Goal: Information Seeking & Learning: Understand process/instructions

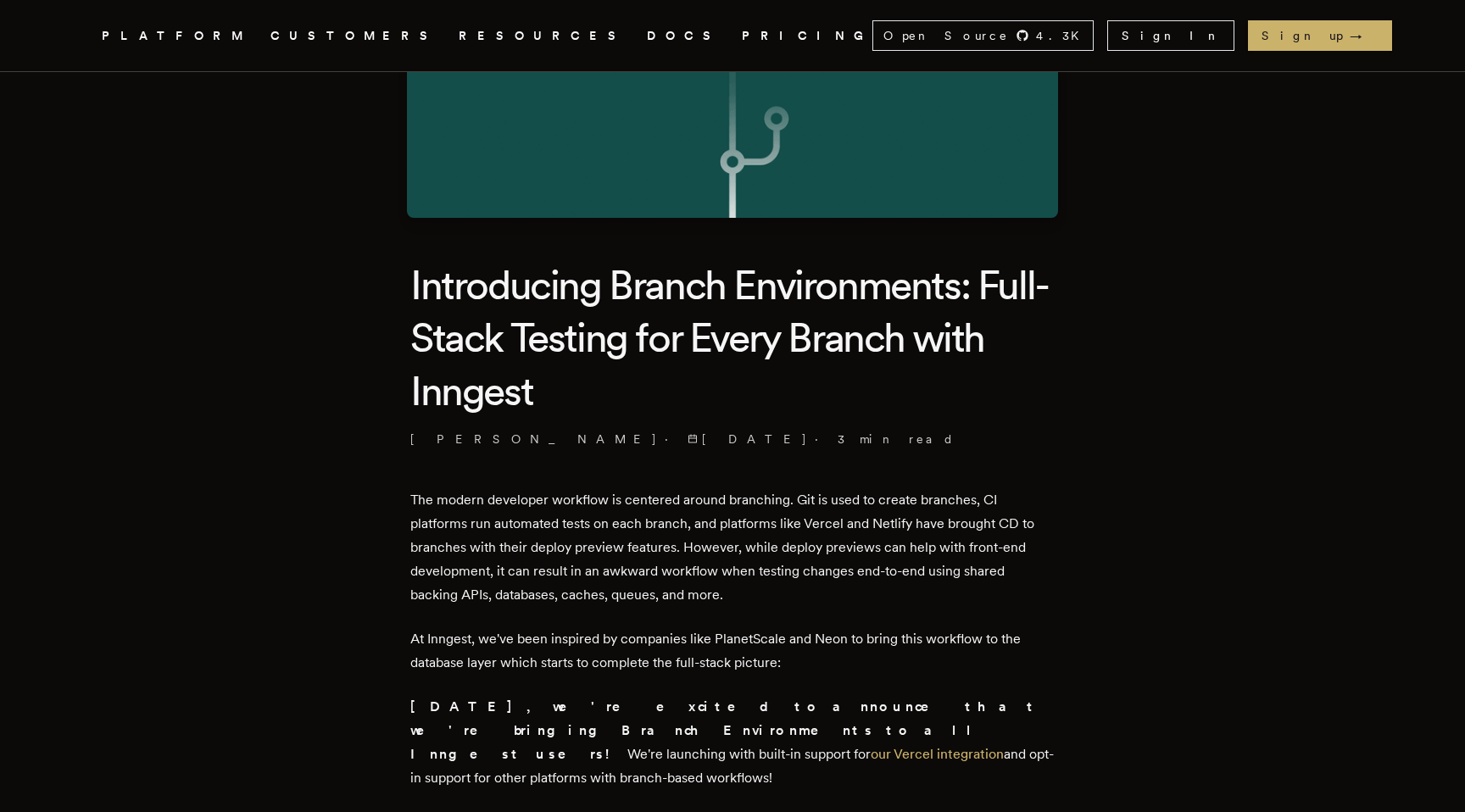
scroll to position [235, 0]
click at [688, 436] on span "[DATE]" at bounding box center [748, 438] width 121 height 17
click at [532, 601] on p "The modern developer workflow is centered around branching. Git is used to crea…" at bounding box center [733, 547] width 645 height 119
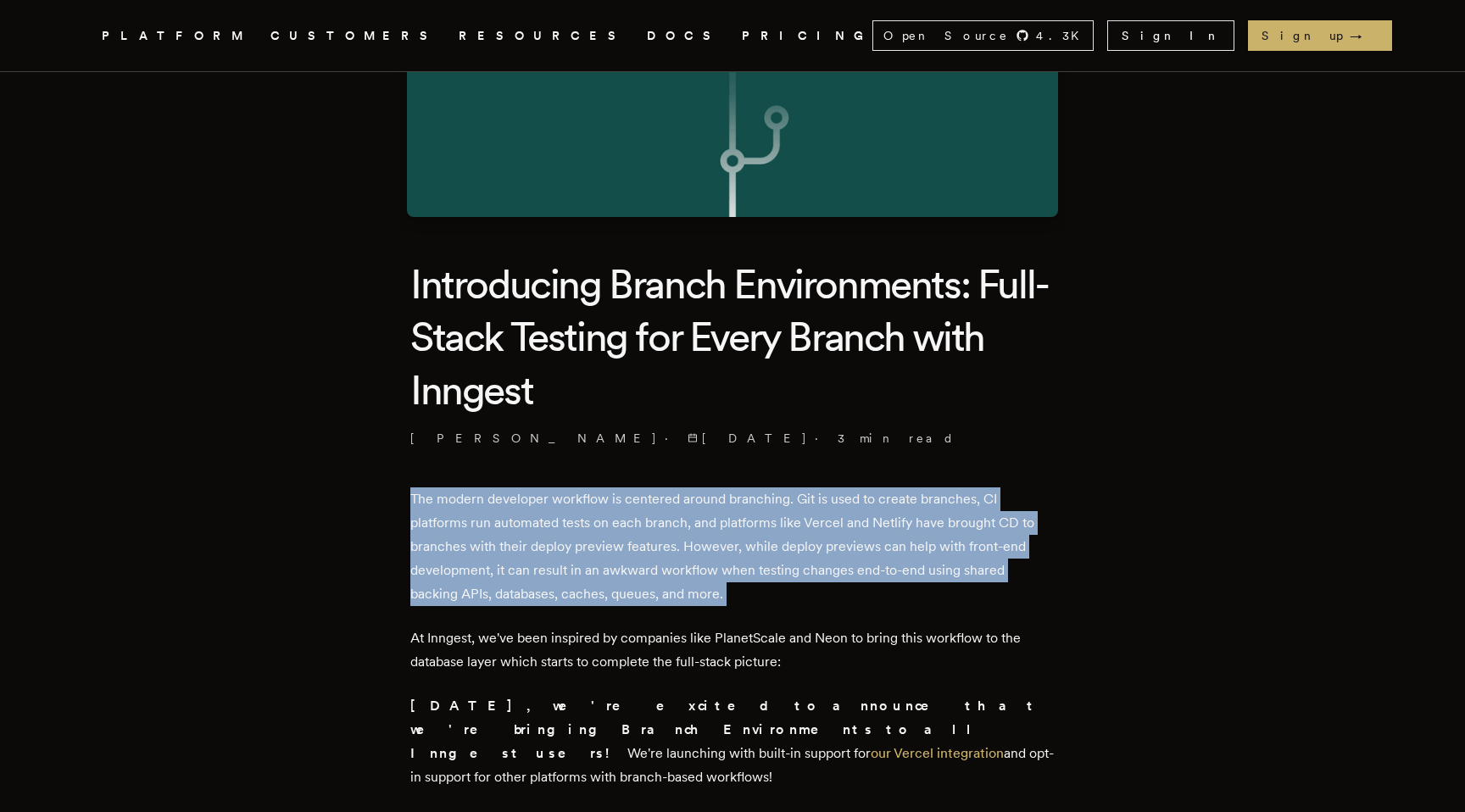
click at [532, 601] on p "The modern developer workflow is centered around branching. Git is used to crea…" at bounding box center [733, 547] width 645 height 119
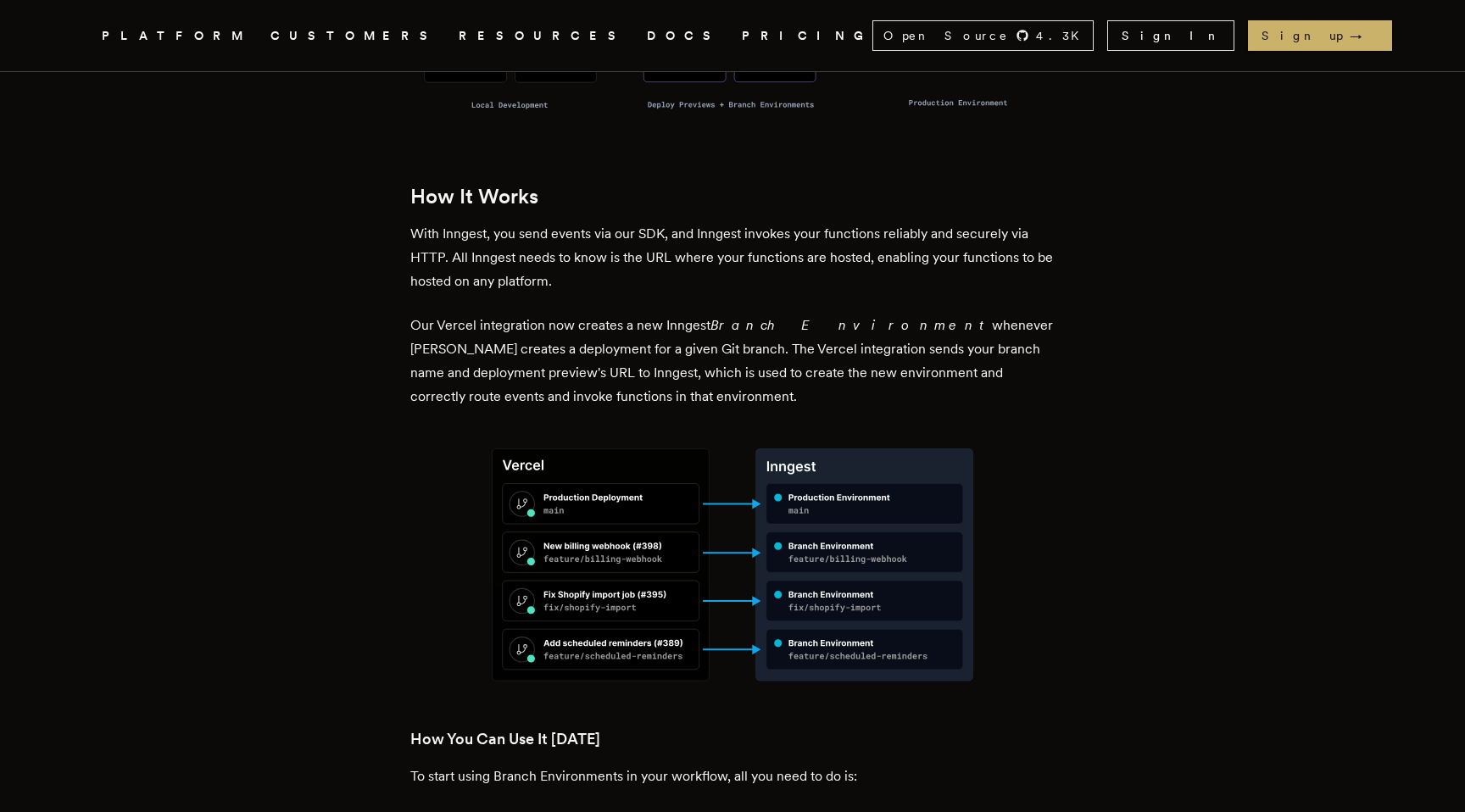
scroll to position [1852, 0]
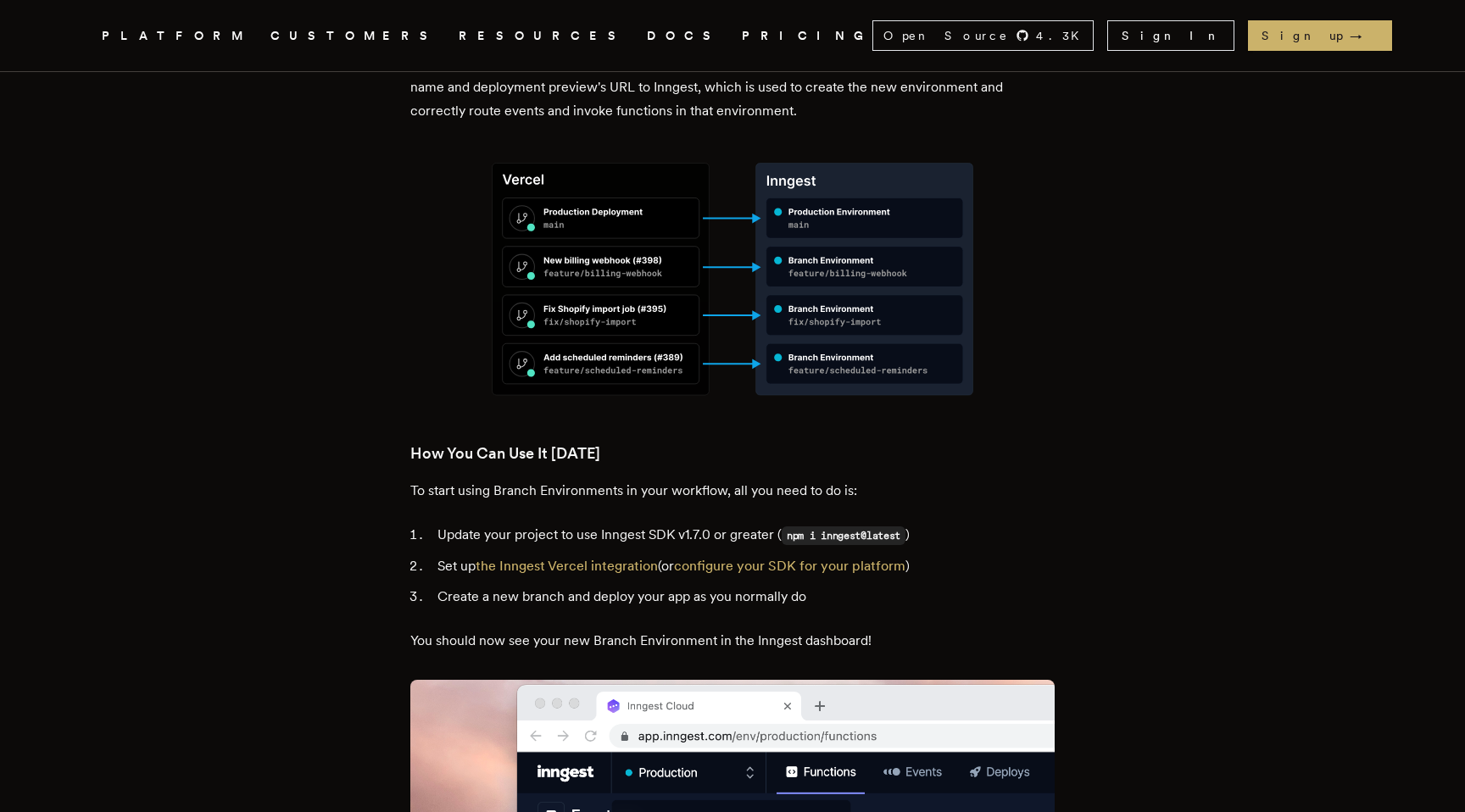
click at [555, 523] on li "Update your project to use Inngest SDK v1.7.0 or greater ( npm i inngest@latest…" at bounding box center [743, 535] width 622 height 24
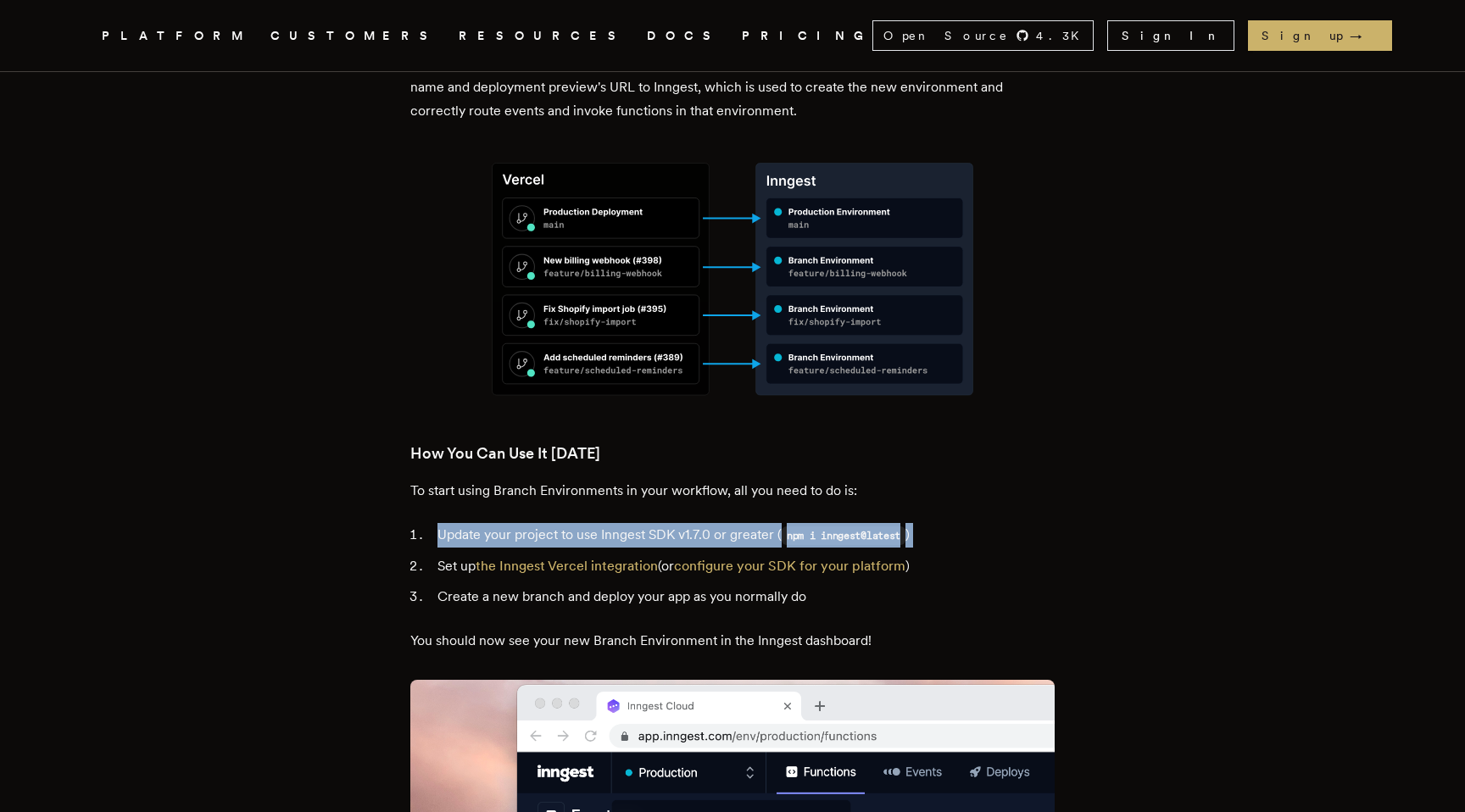
click at [555, 523] on li "Update your project to use Inngest SDK v1.7.0 or greater ( npm i inngest@latest…" at bounding box center [743, 535] width 622 height 24
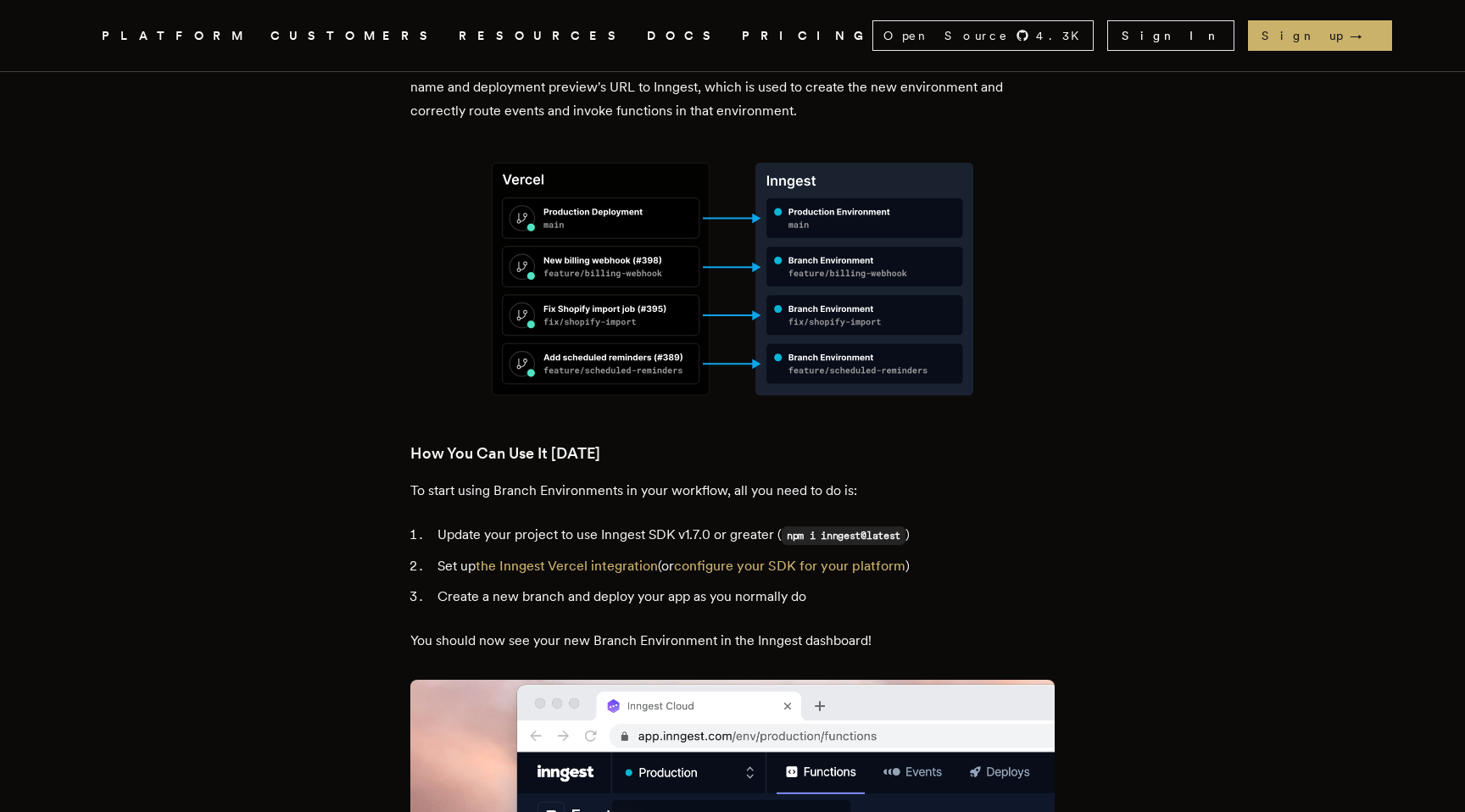
click at [584, 523] on li "Update your project to use Inngest SDK v1.7.0 or greater ( npm i inngest@latest…" at bounding box center [743, 535] width 622 height 24
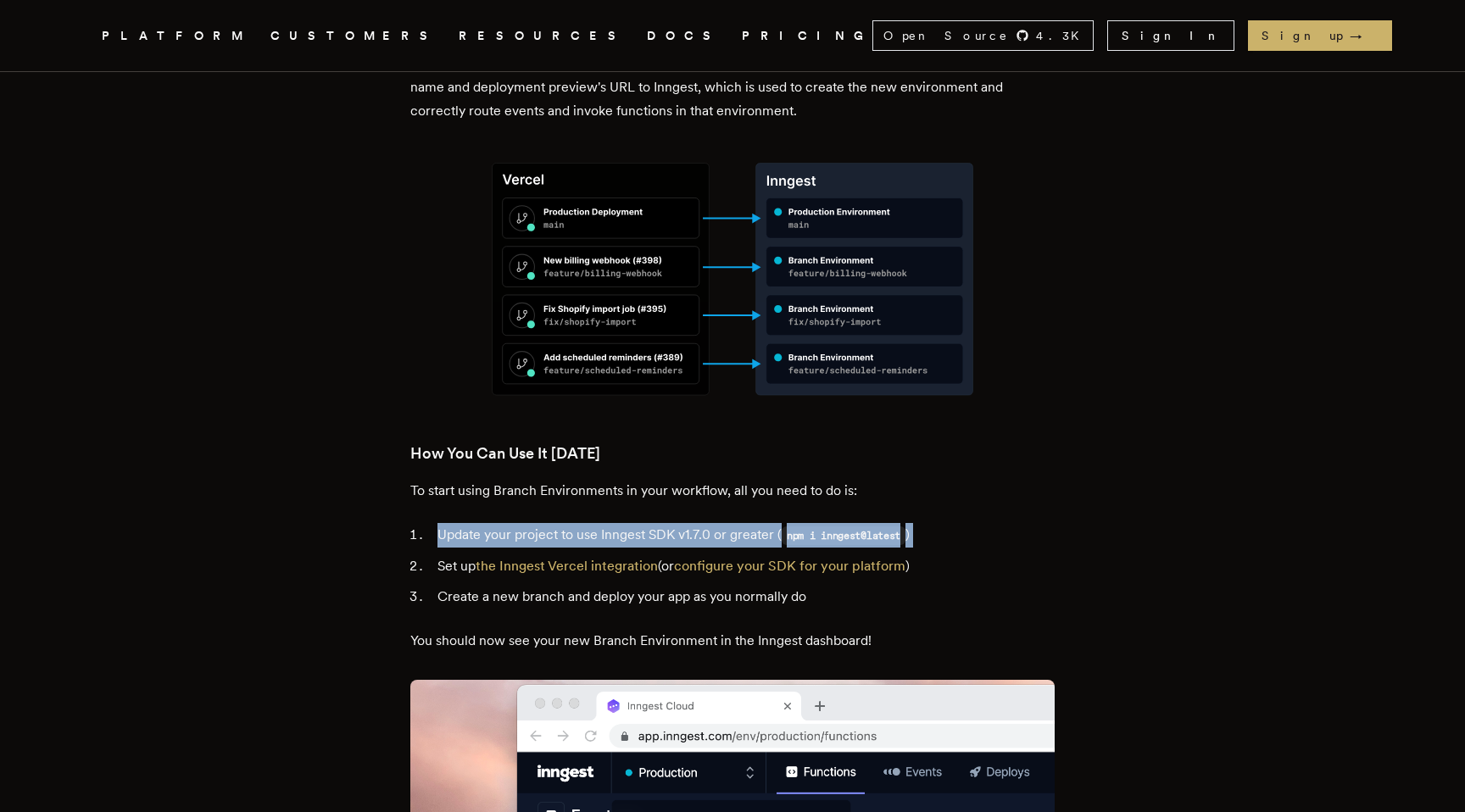
click at [584, 523] on li "Update your project to use Inngest SDK v1.7.0 or greater ( npm i inngest@latest…" at bounding box center [743, 535] width 622 height 24
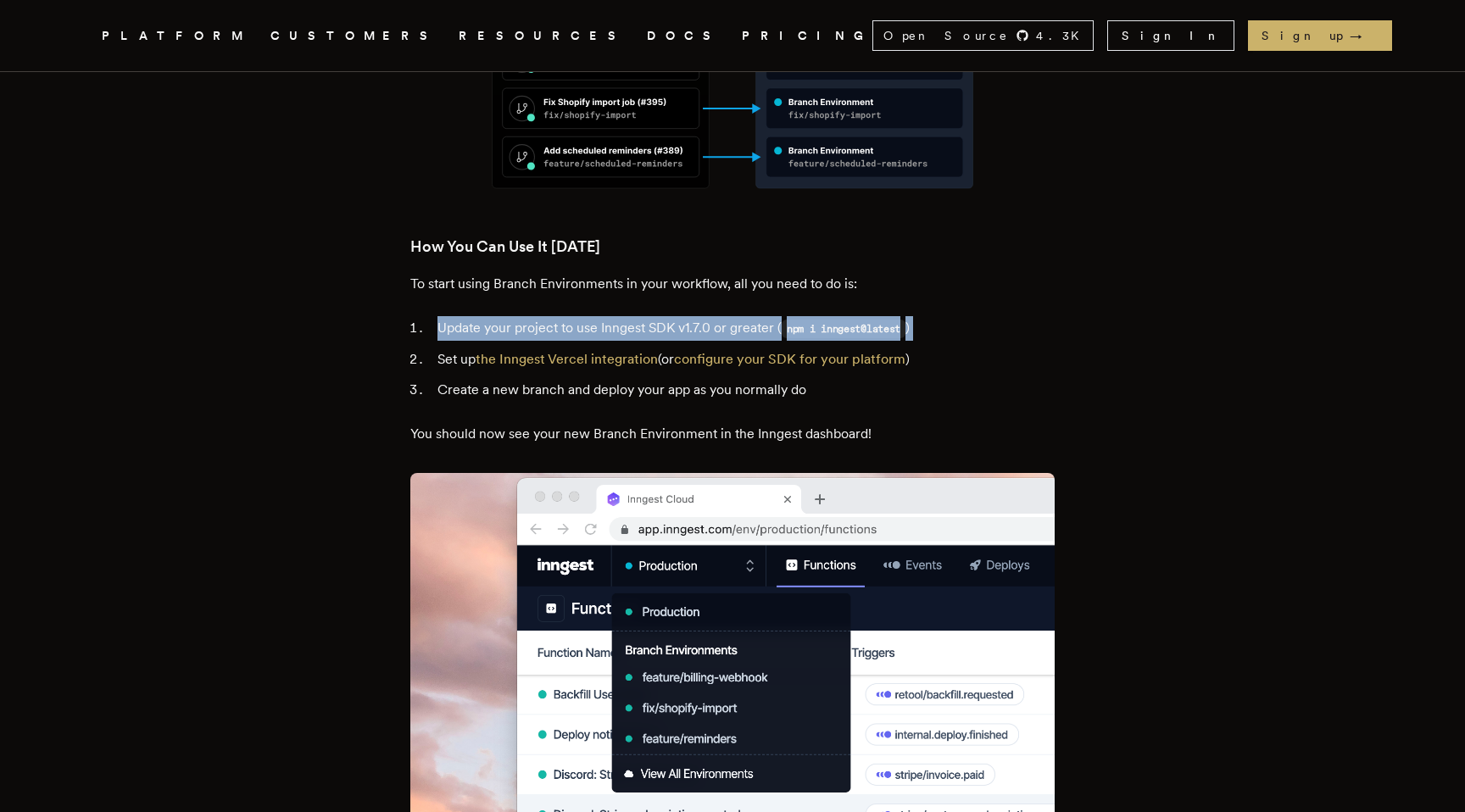
scroll to position [2061, 0]
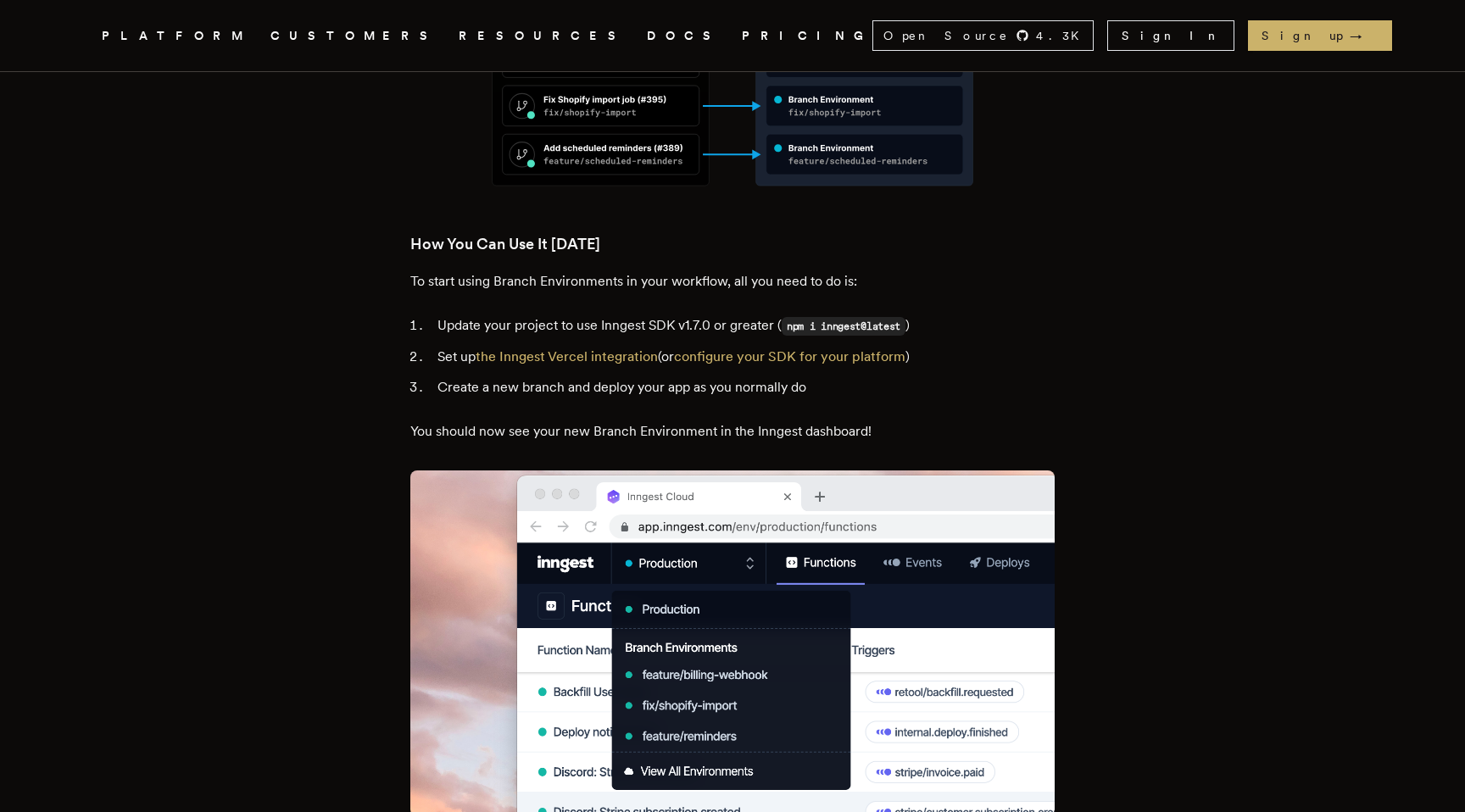
click at [534, 375] on li "Create a new branch and deploy your app as you normally do" at bounding box center [743, 387] width 622 height 24
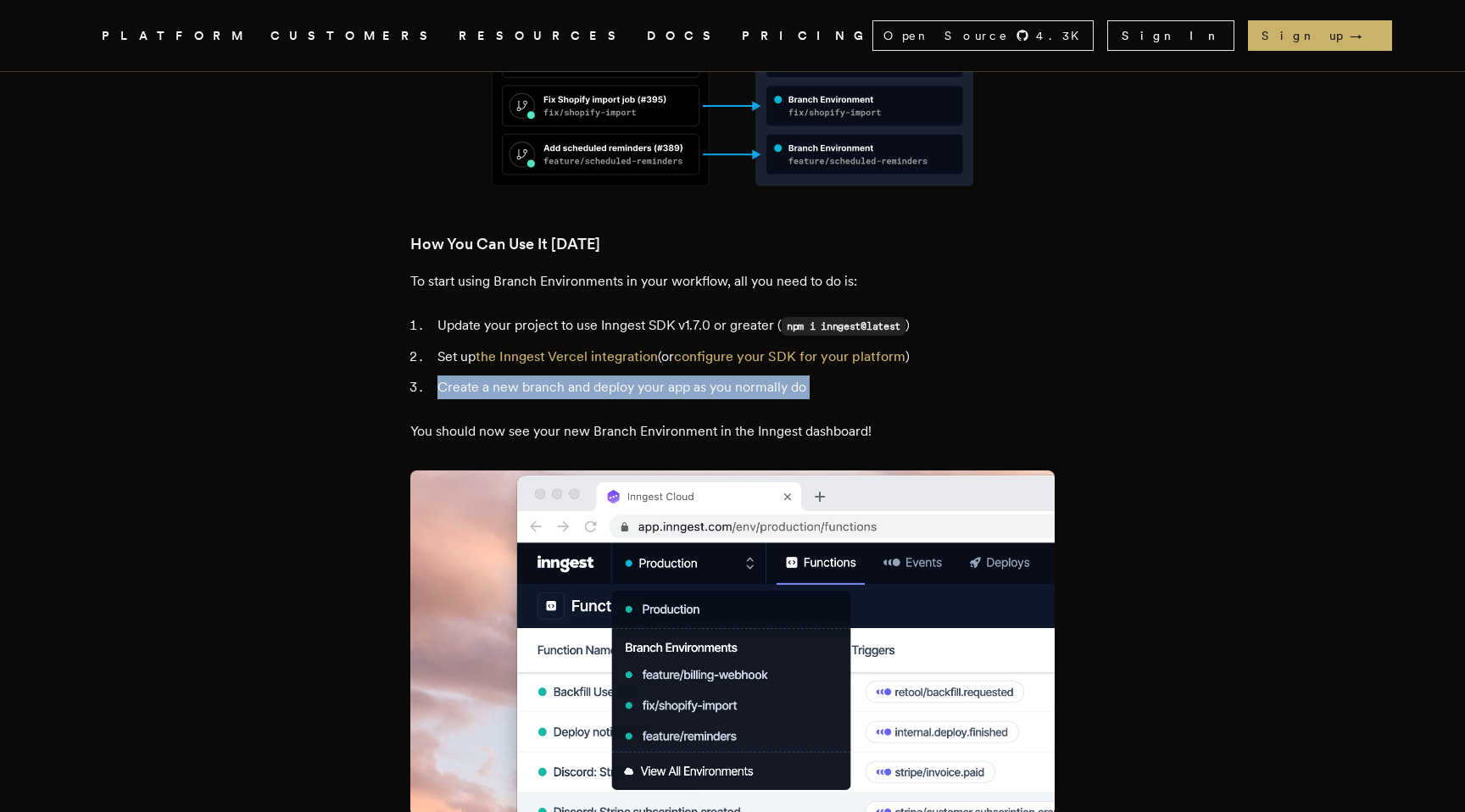
click at [534, 375] on li "Create a new branch and deploy your app as you normally do" at bounding box center [743, 387] width 622 height 24
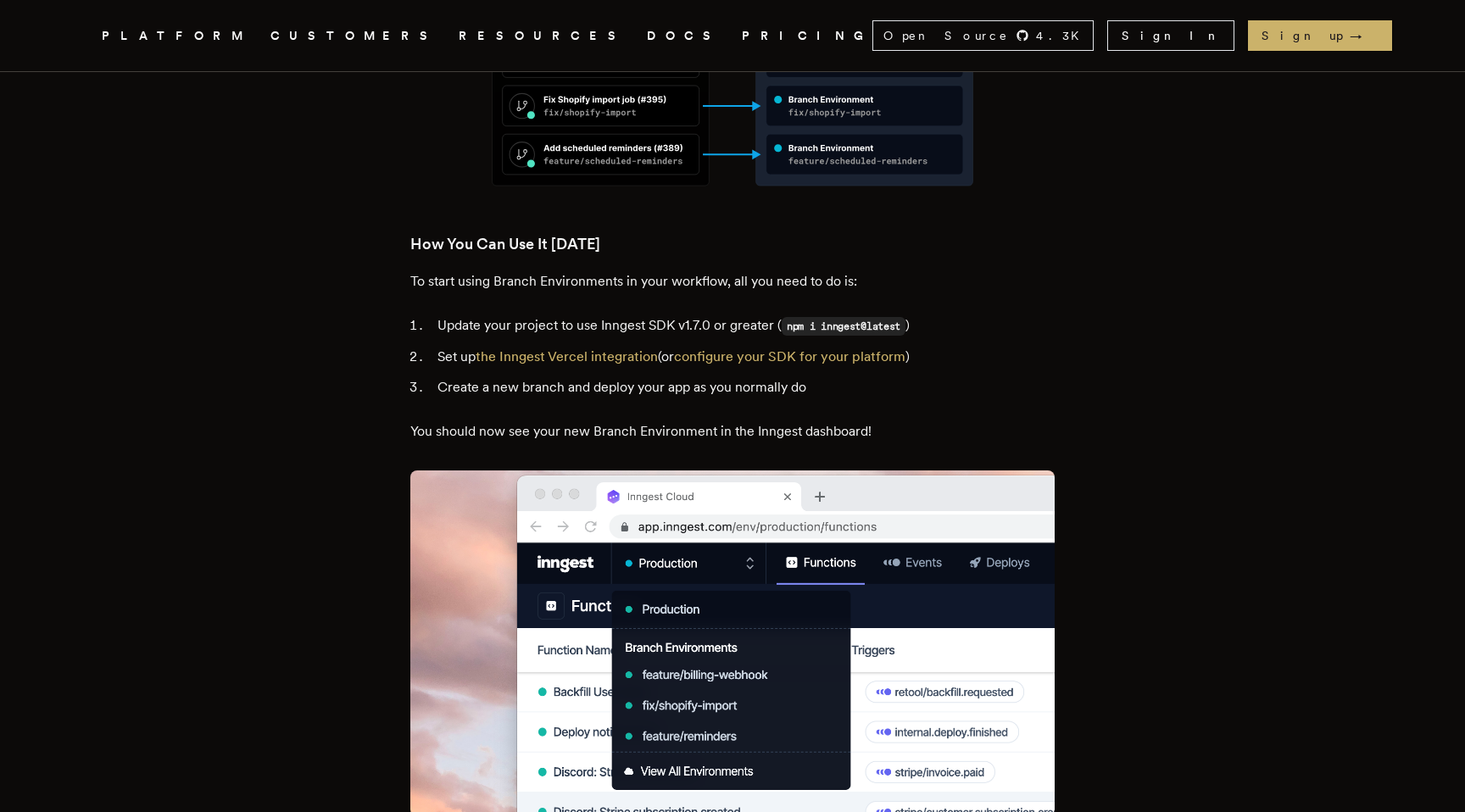
click at [519, 419] on p "You should now see your new Branch Environment in the Inngest dashboard!" at bounding box center [733, 431] width 645 height 24
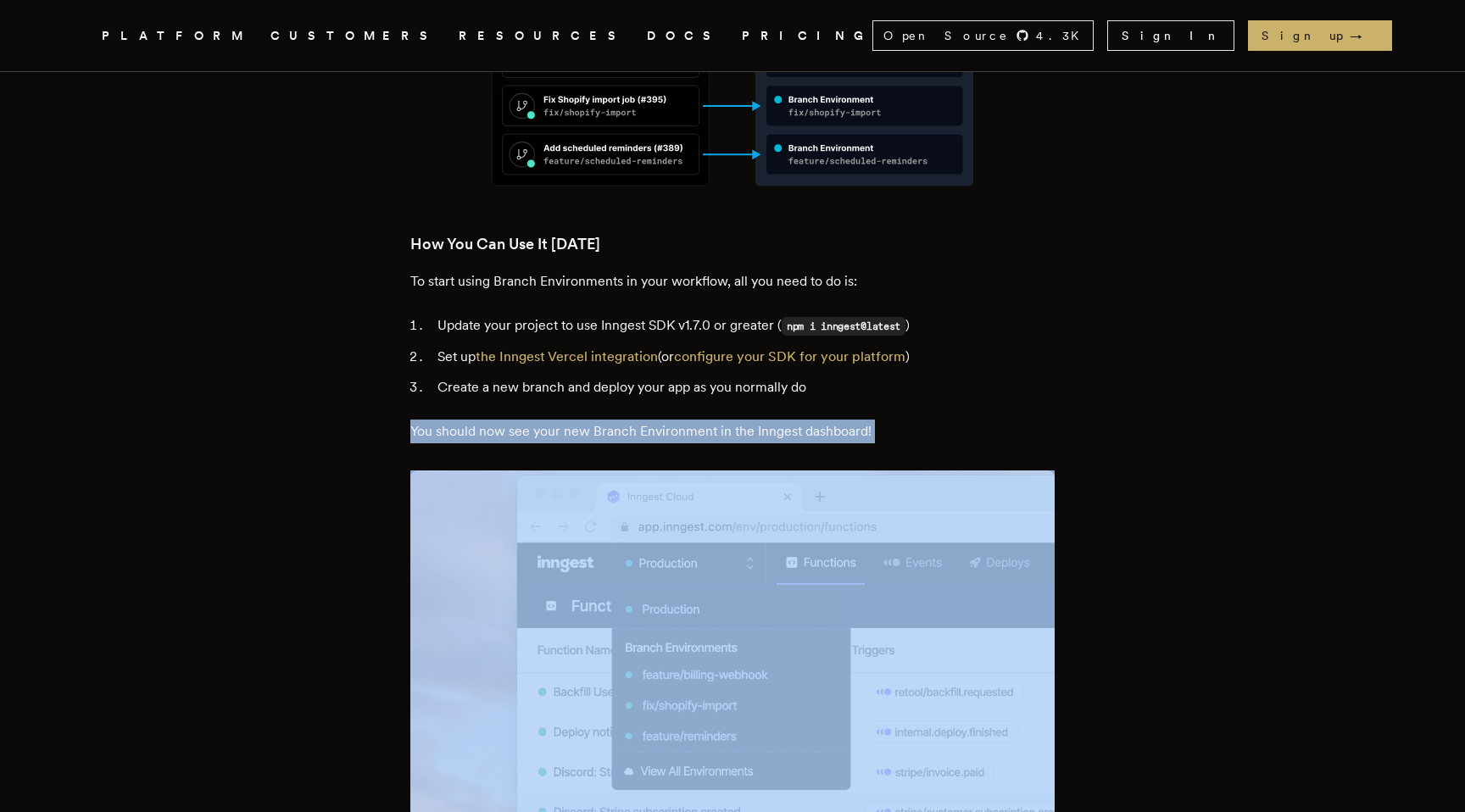
click at [519, 419] on p "You should now see your new Branch Environment in the Inngest dashboard!" at bounding box center [733, 431] width 645 height 24
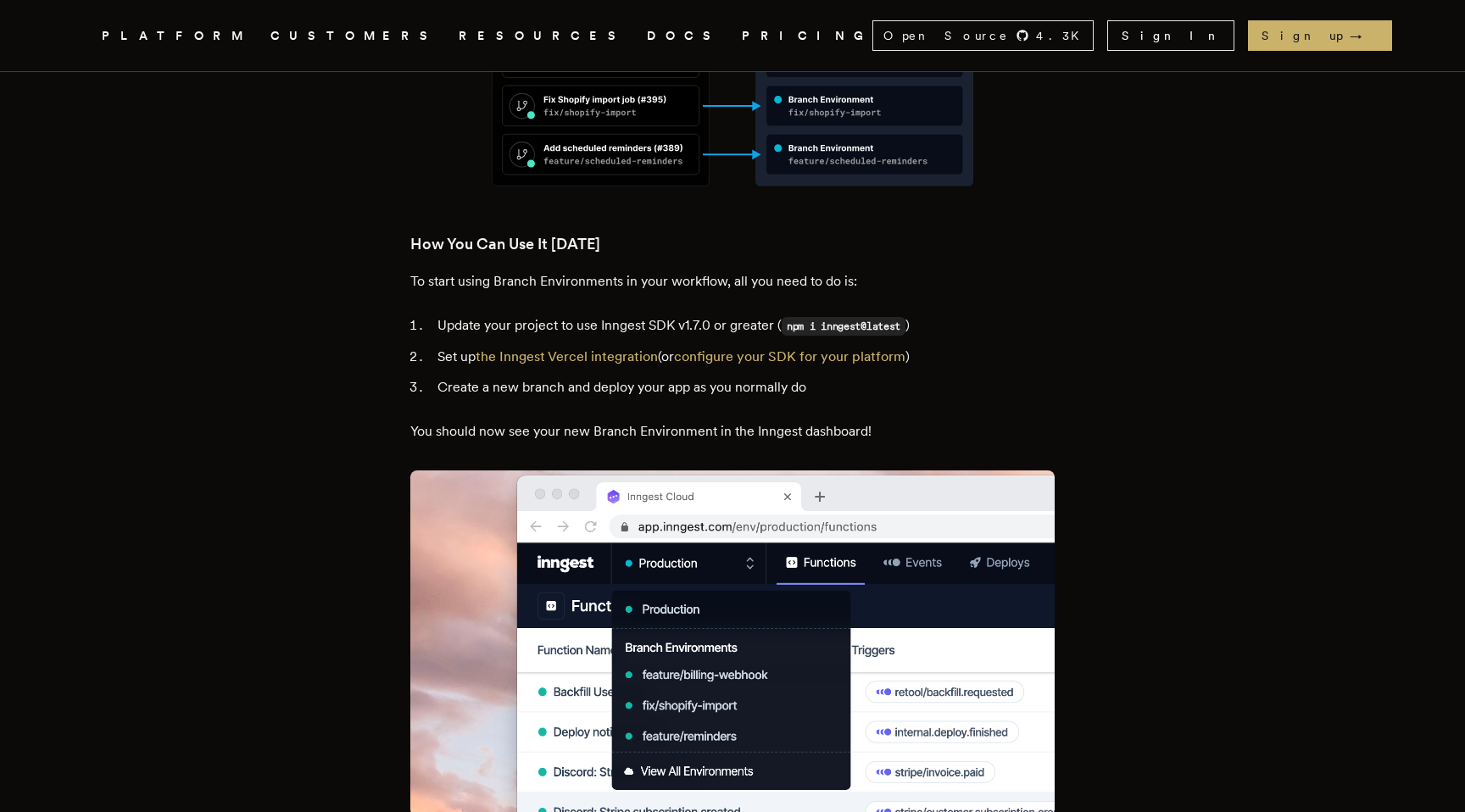
click at [655, 375] on li "Create a new branch and deploy your app as you normally do" at bounding box center [743, 387] width 622 height 24
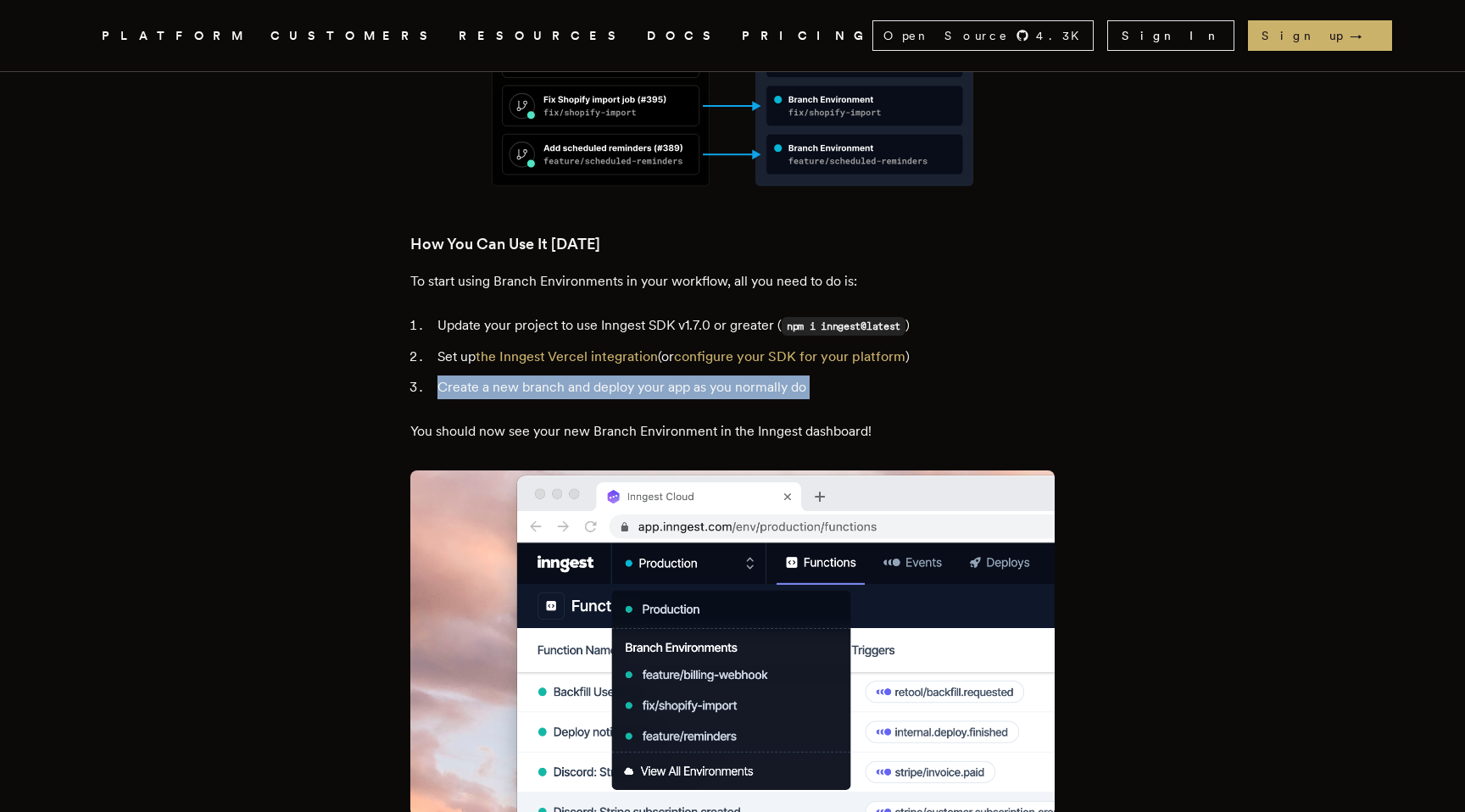
click at [655, 375] on li "Create a new branch and deploy your app as you normally do" at bounding box center [743, 387] width 622 height 24
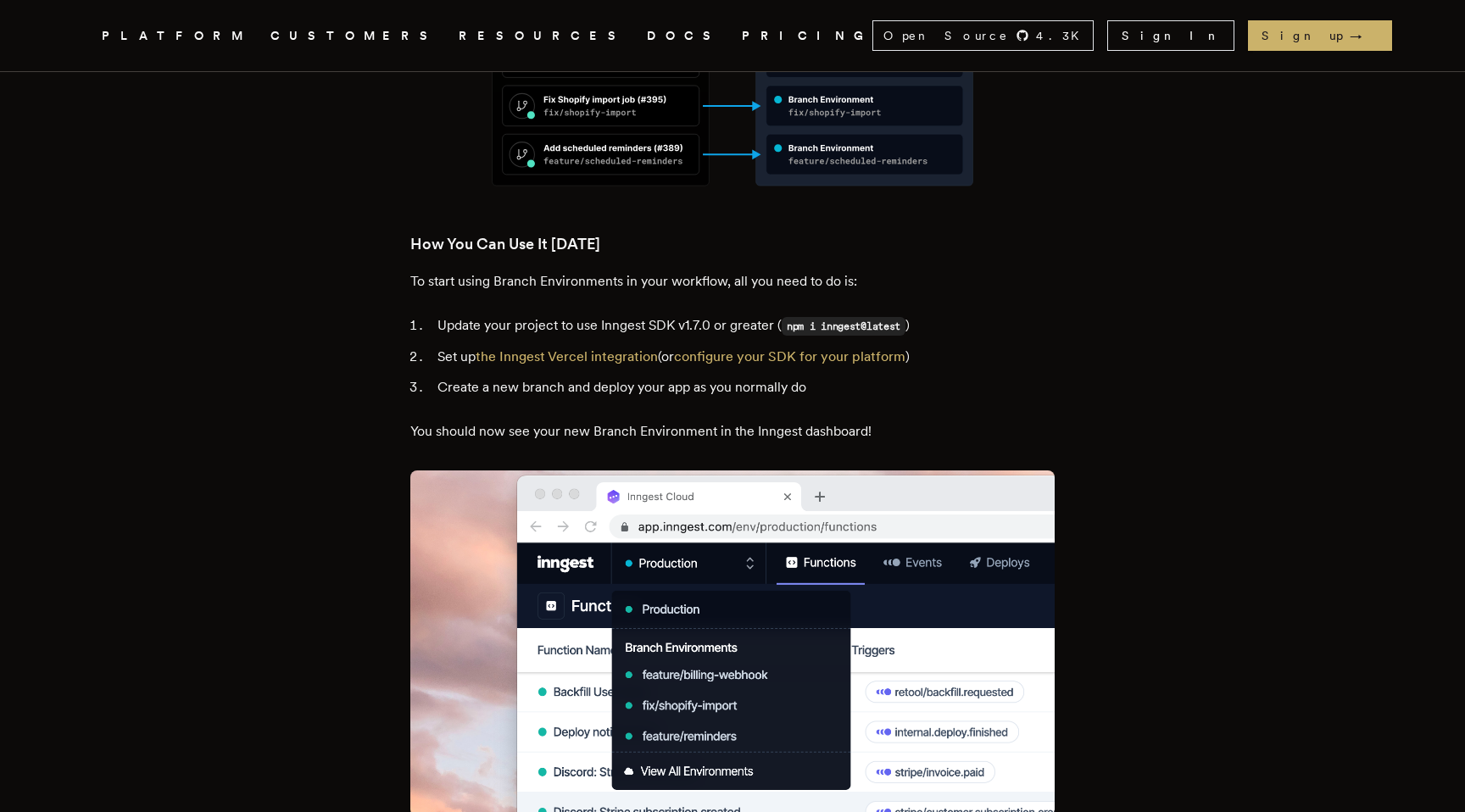
click at [578, 419] on p "You should now see your new Branch Environment in the Inngest dashboard!" at bounding box center [733, 431] width 645 height 24
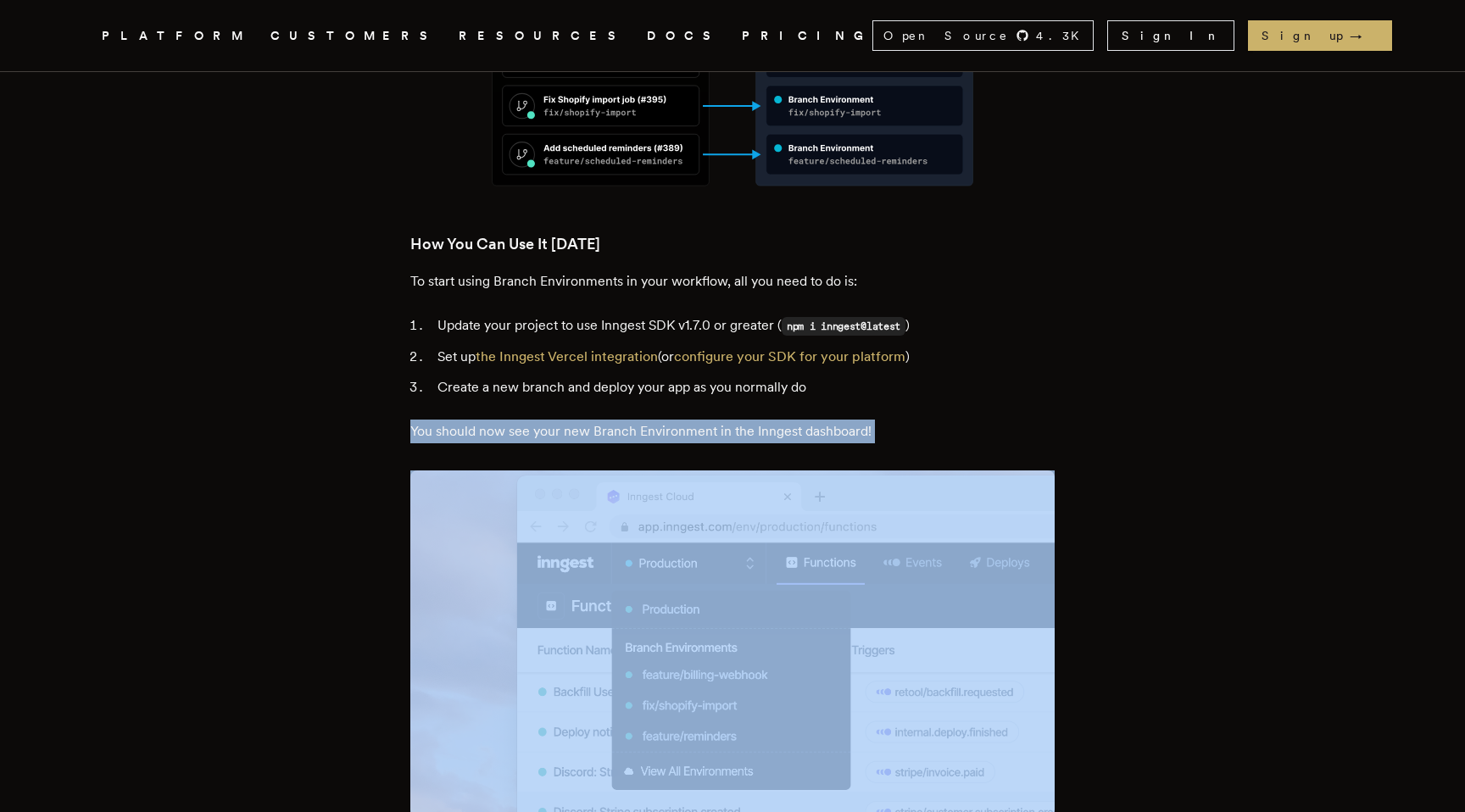
click at [578, 419] on p "You should now see your new Branch Environment in the Inngest dashboard!" at bounding box center [733, 431] width 645 height 24
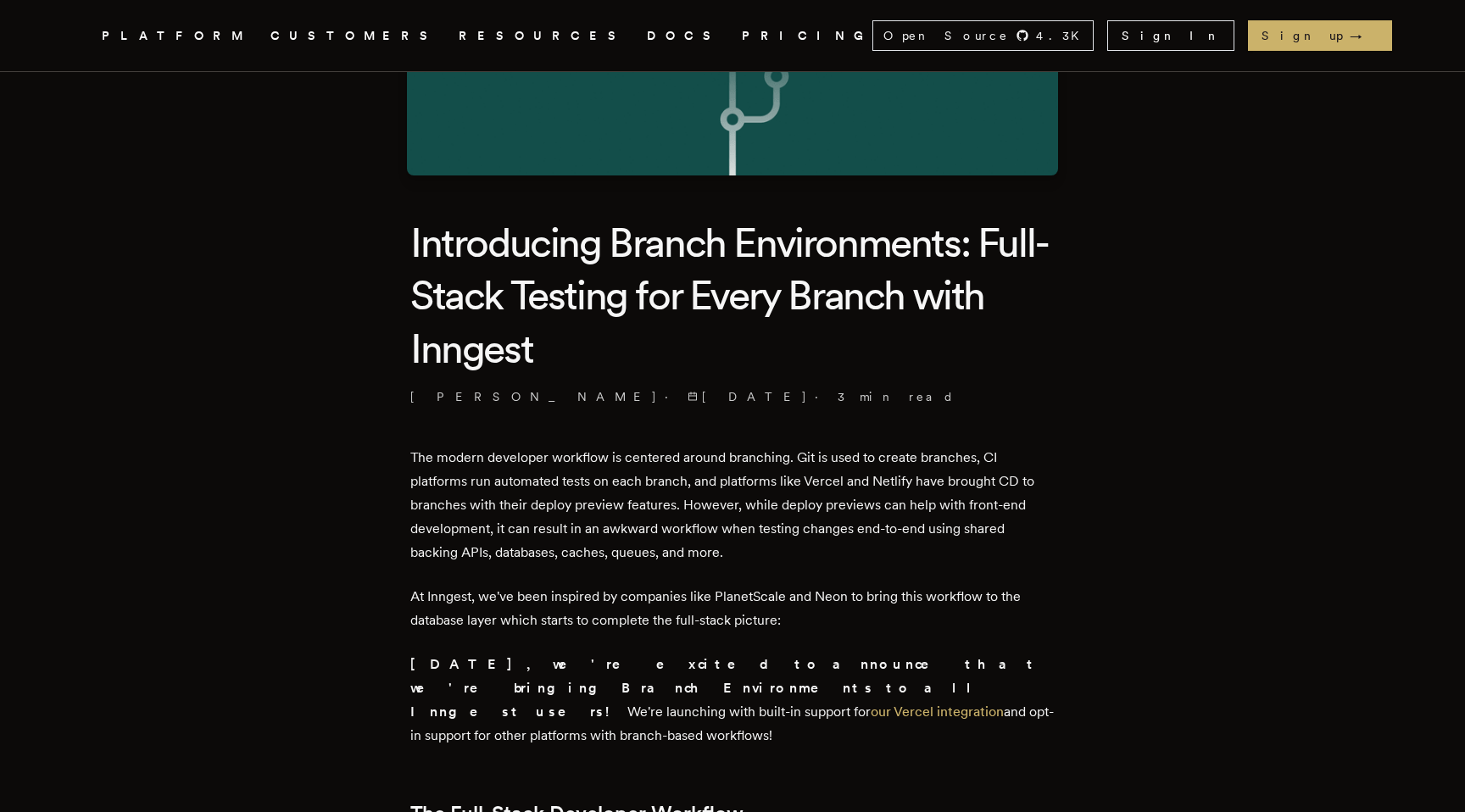
scroll to position [277, 0]
click at [607, 528] on p "The modern developer workflow is centered around branching. Git is used to crea…" at bounding box center [733, 503] width 645 height 119
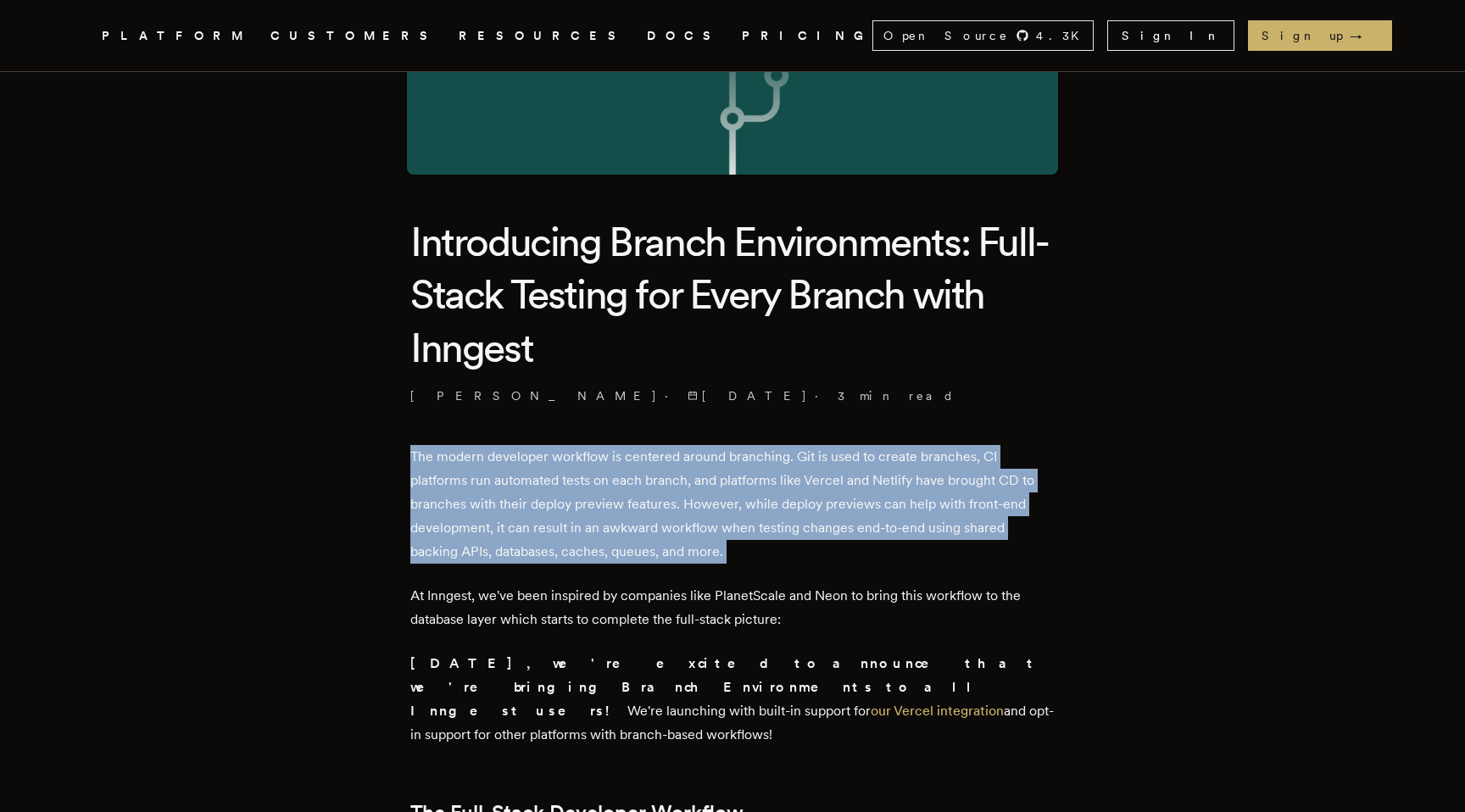
click at [607, 528] on p "The modern developer workflow is centered around branching. Git is used to crea…" at bounding box center [733, 503] width 645 height 119
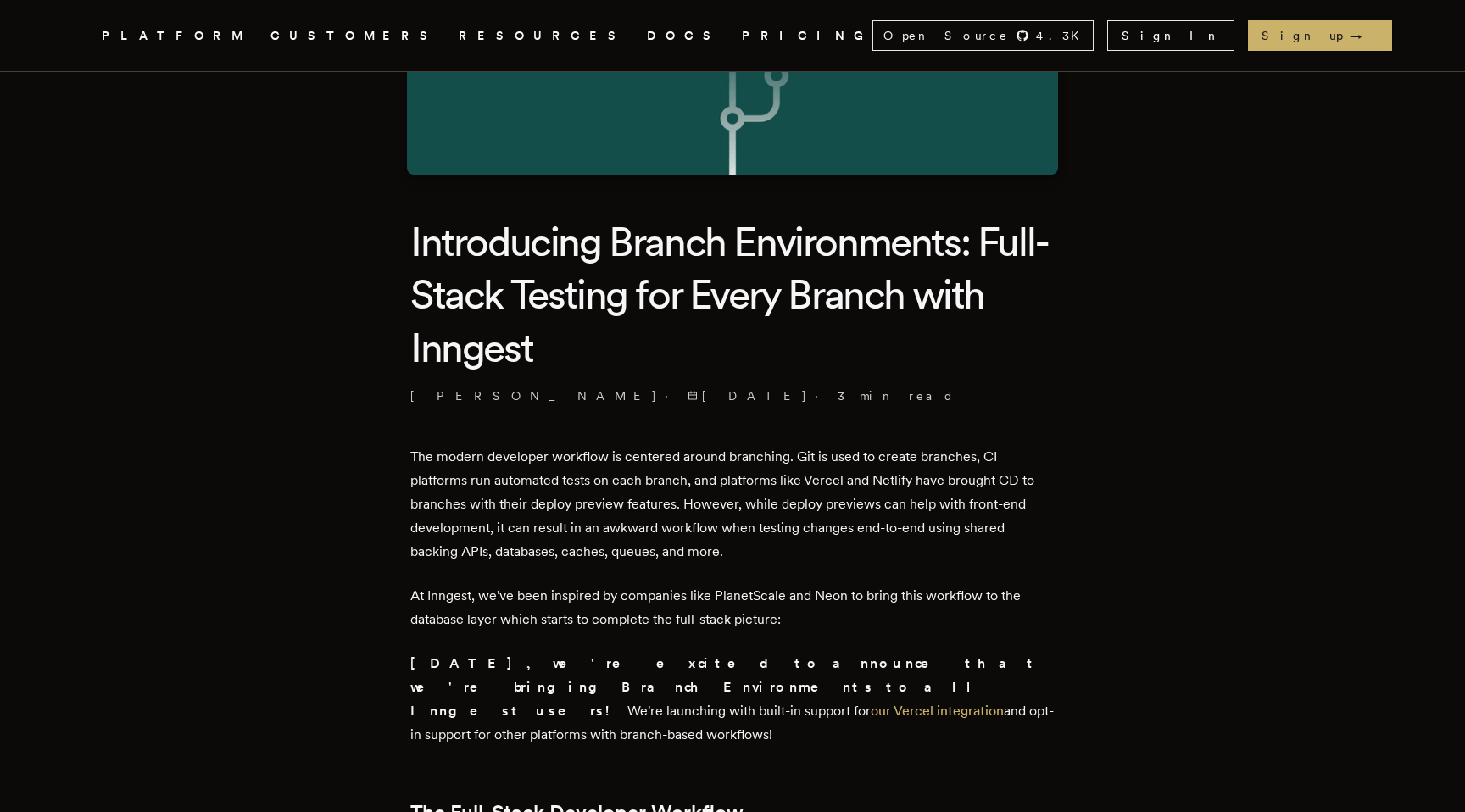
click at [698, 513] on p "The modern developer workflow is centered around branching. Git is used to crea…" at bounding box center [733, 503] width 645 height 119
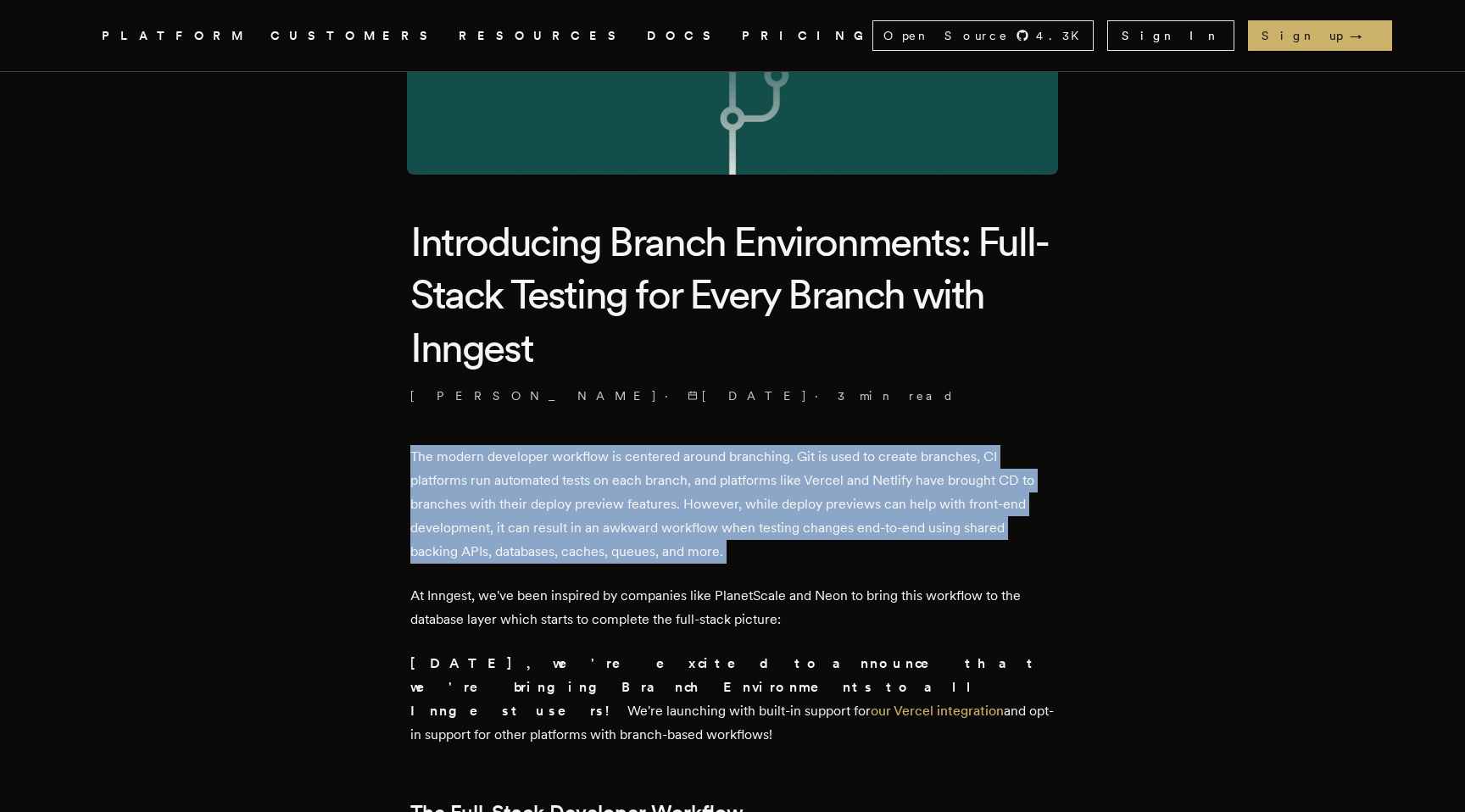
click at [698, 513] on p "The modern developer workflow is centered around branching. Git is used to crea…" at bounding box center [733, 503] width 645 height 119
click at [683, 522] on p "The modern developer workflow is centered around branching. Git is used to crea…" at bounding box center [733, 503] width 645 height 119
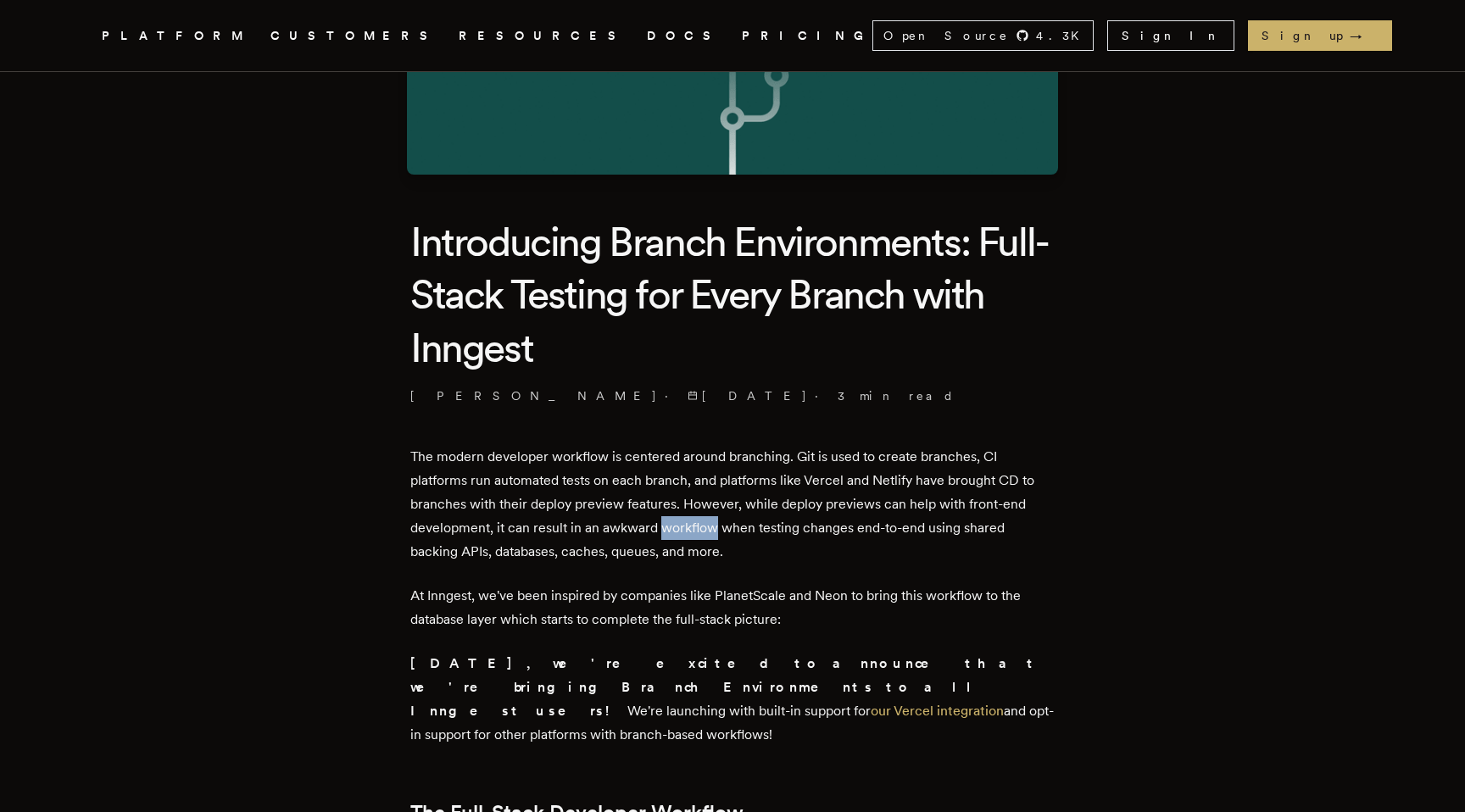
click at [683, 522] on p "The modern developer workflow is centered around branching. Git is used to crea…" at bounding box center [733, 503] width 645 height 119
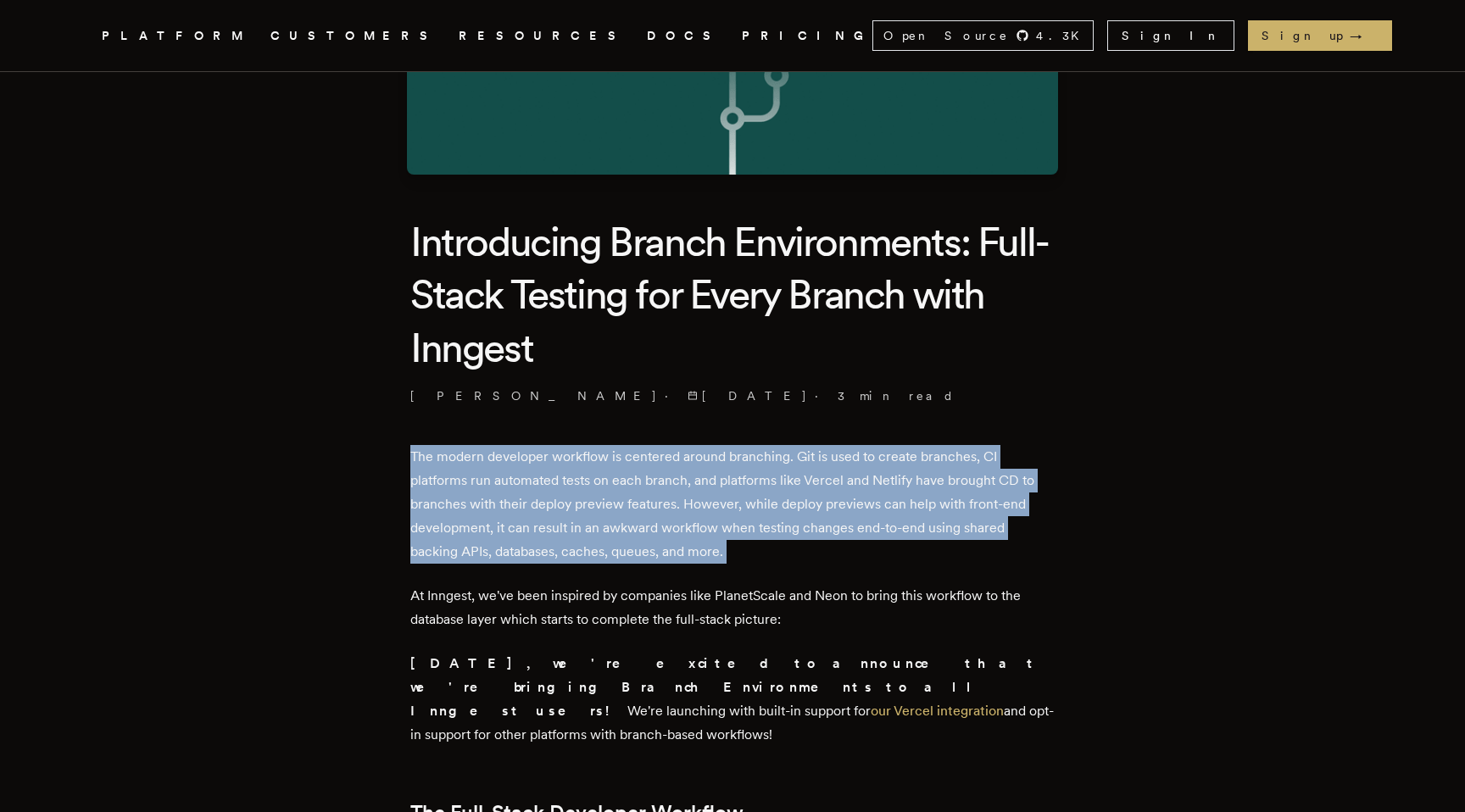
click at [683, 522] on p "The modern developer workflow is centered around branching. Git is used to crea…" at bounding box center [733, 503] width 645 height 119
click at [650, 542] on p "The modern developer workflow is centered around branching. Git is used to crea…" at bounding box center [733, 503] width 645 height 119
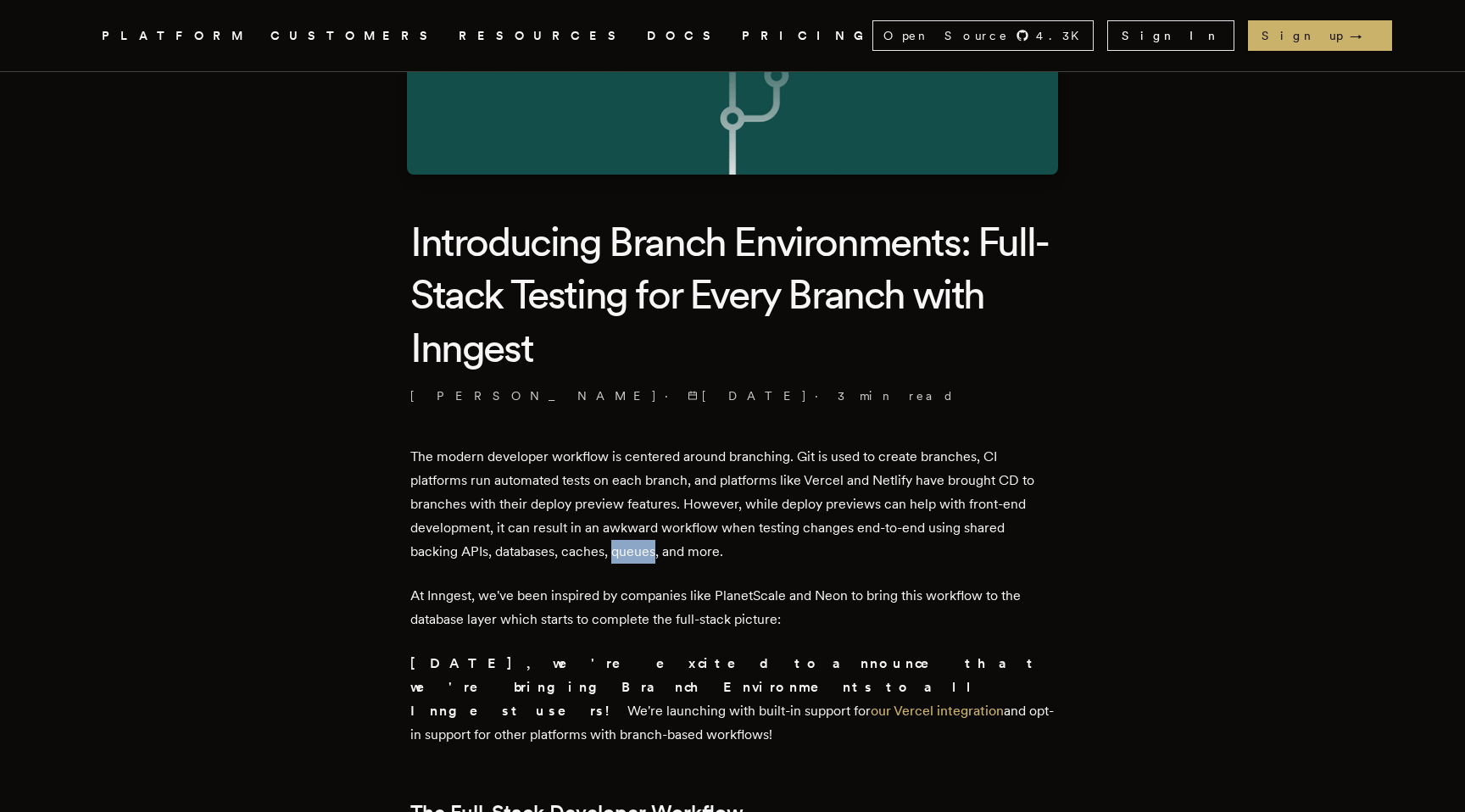
click at [650, 542] on p "The modern developer workflow is centered around branching. Git is used to crea…" at bounding box center [733, 503] width 645 height 119
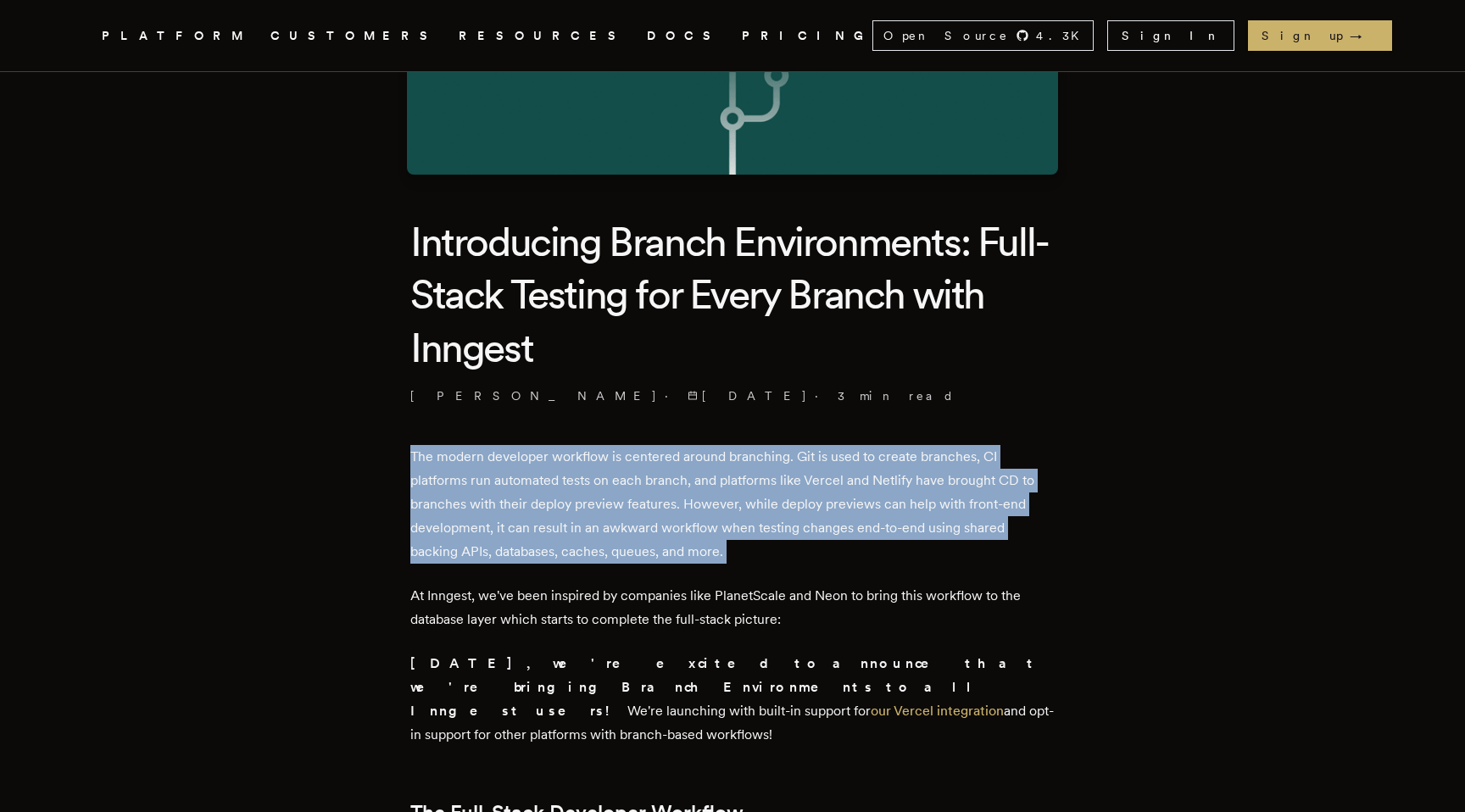
click at [650, 542] on p "The modern developer workflow is centered around branching. Git is used to crea…" at bounding box center [733, 503] width 645 height 119
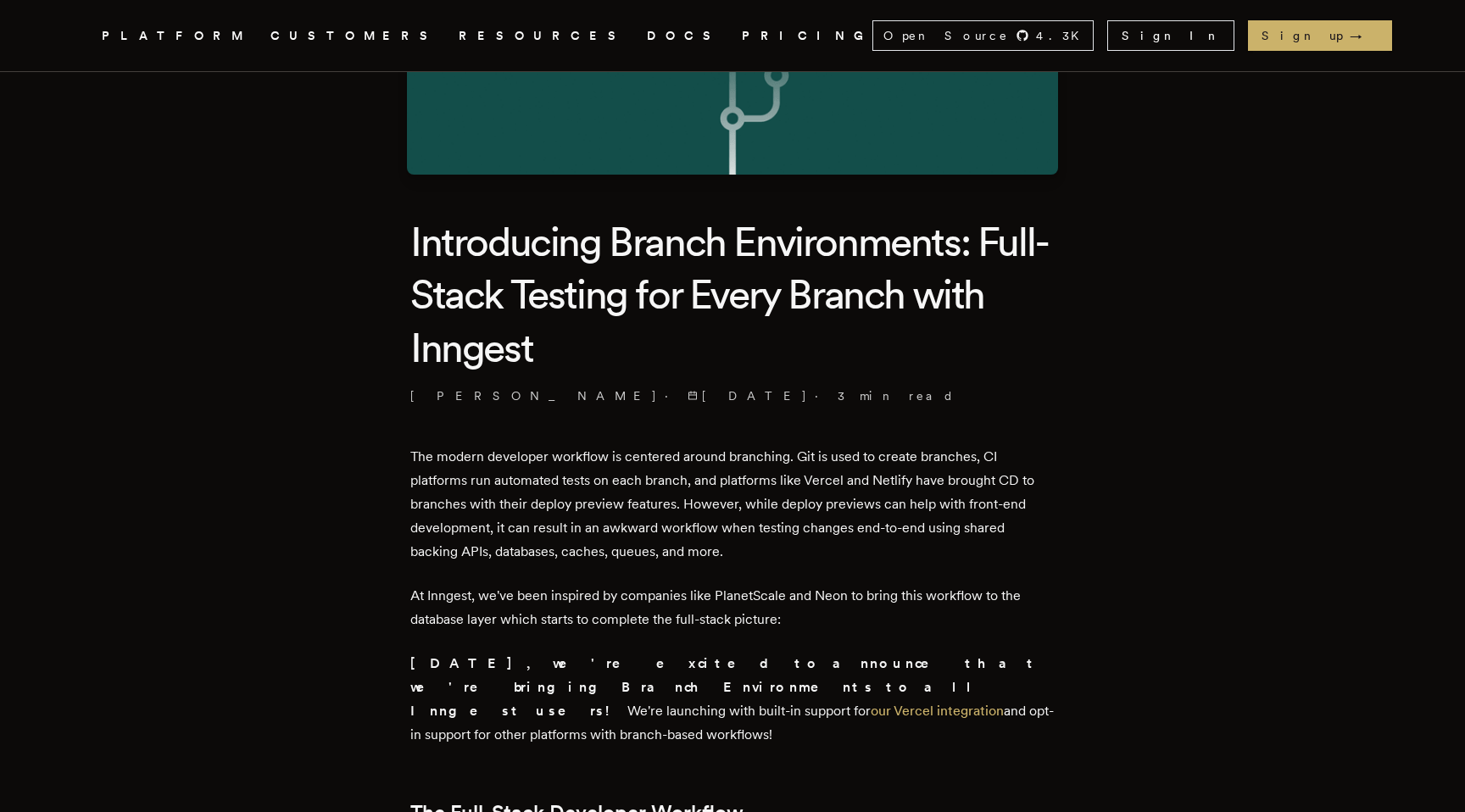
click at [607, 606] on p "At Inngest, we've been inspired by companies like PlanetScale and Neon to bring…" at bounding box center [733, 607] width 645 height 47
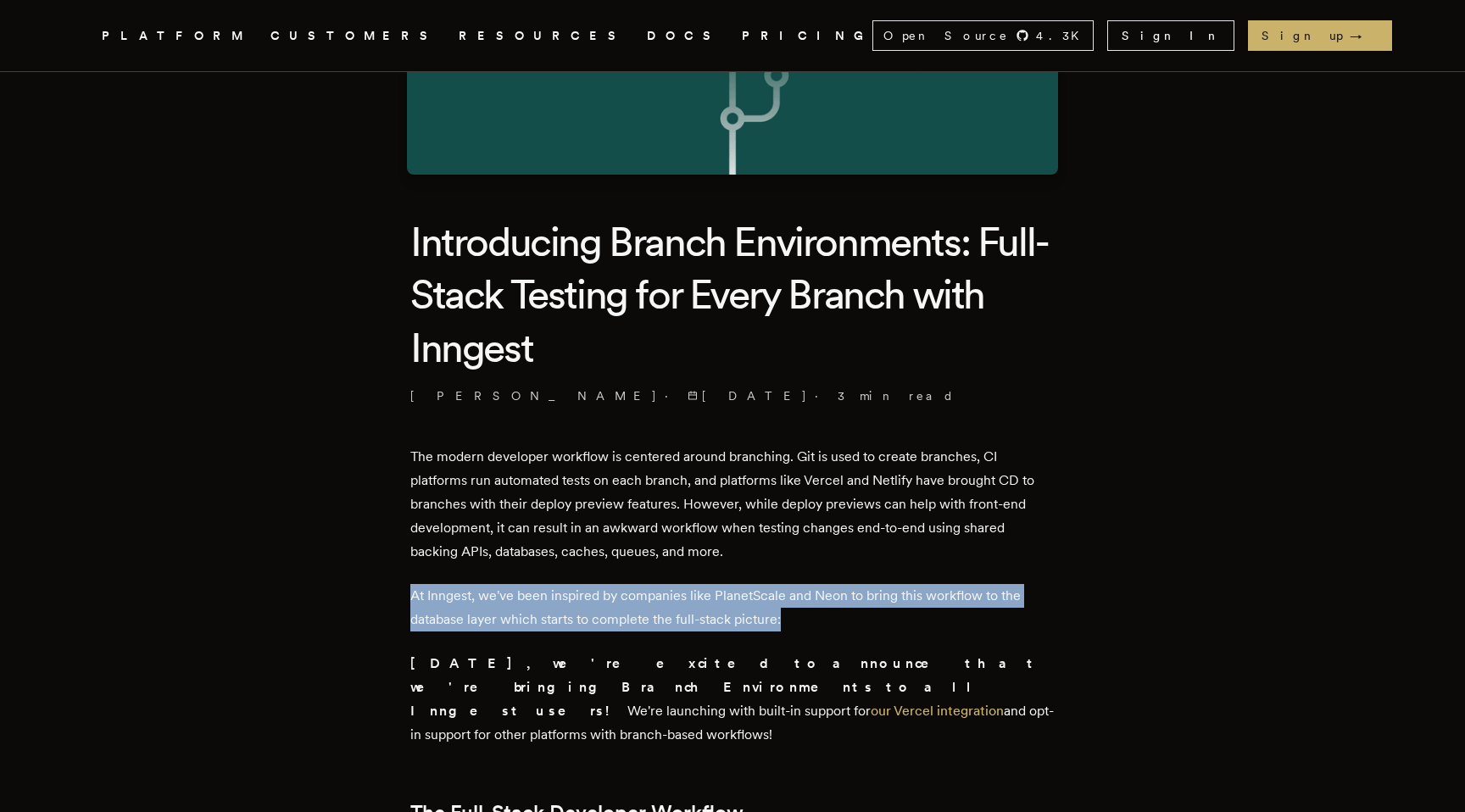
click at [607, 606] on p "At Inngest, we've been inspired by companies like PlanetScale and Neon to bring…" at bounding box center [733, 607] width 645 height 47
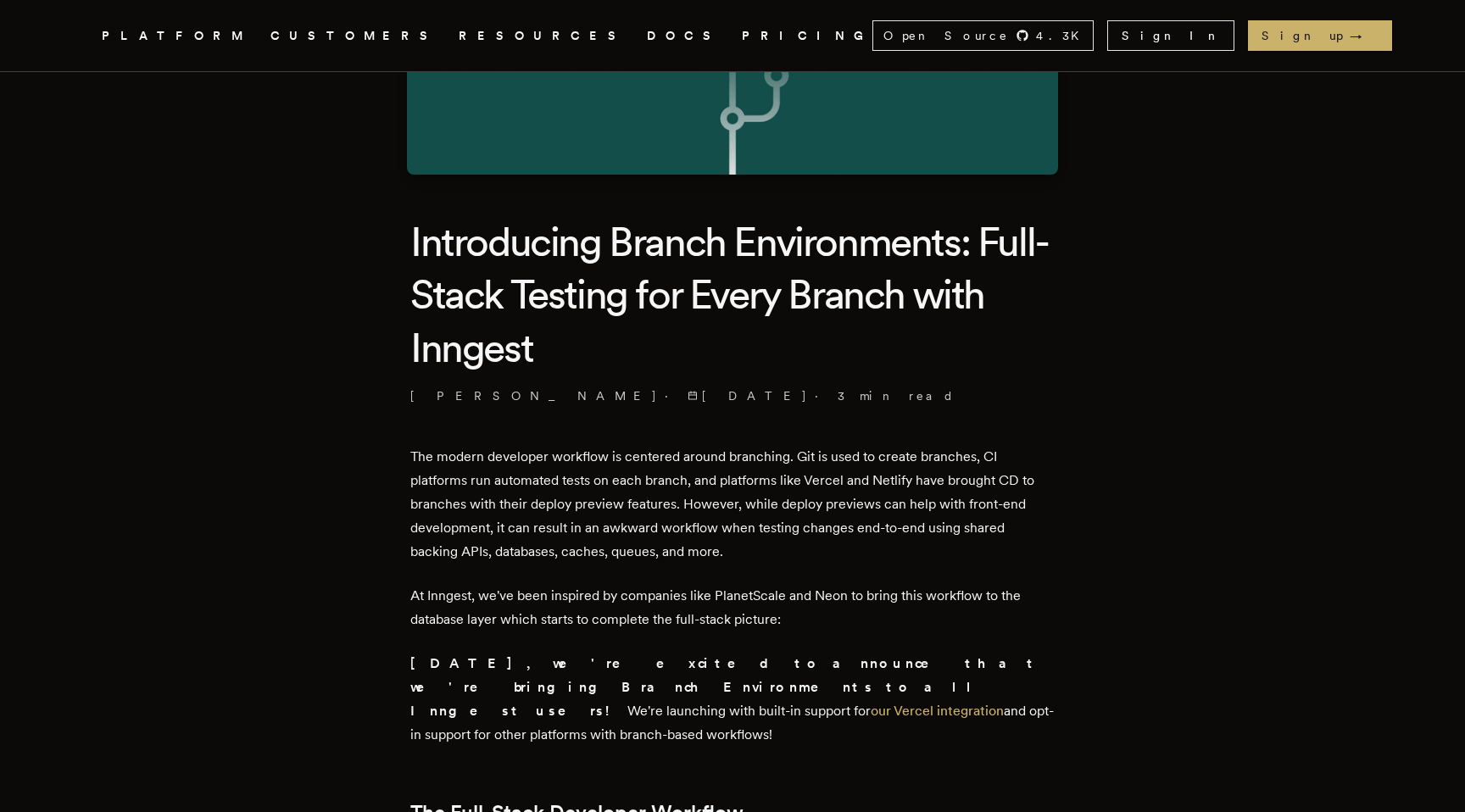
click at [652, 616] on p "At Inngest, we've been inspired by companies like PlanetScale and Neon to bring…" at bounding box center [733, 607] width 645 height 47
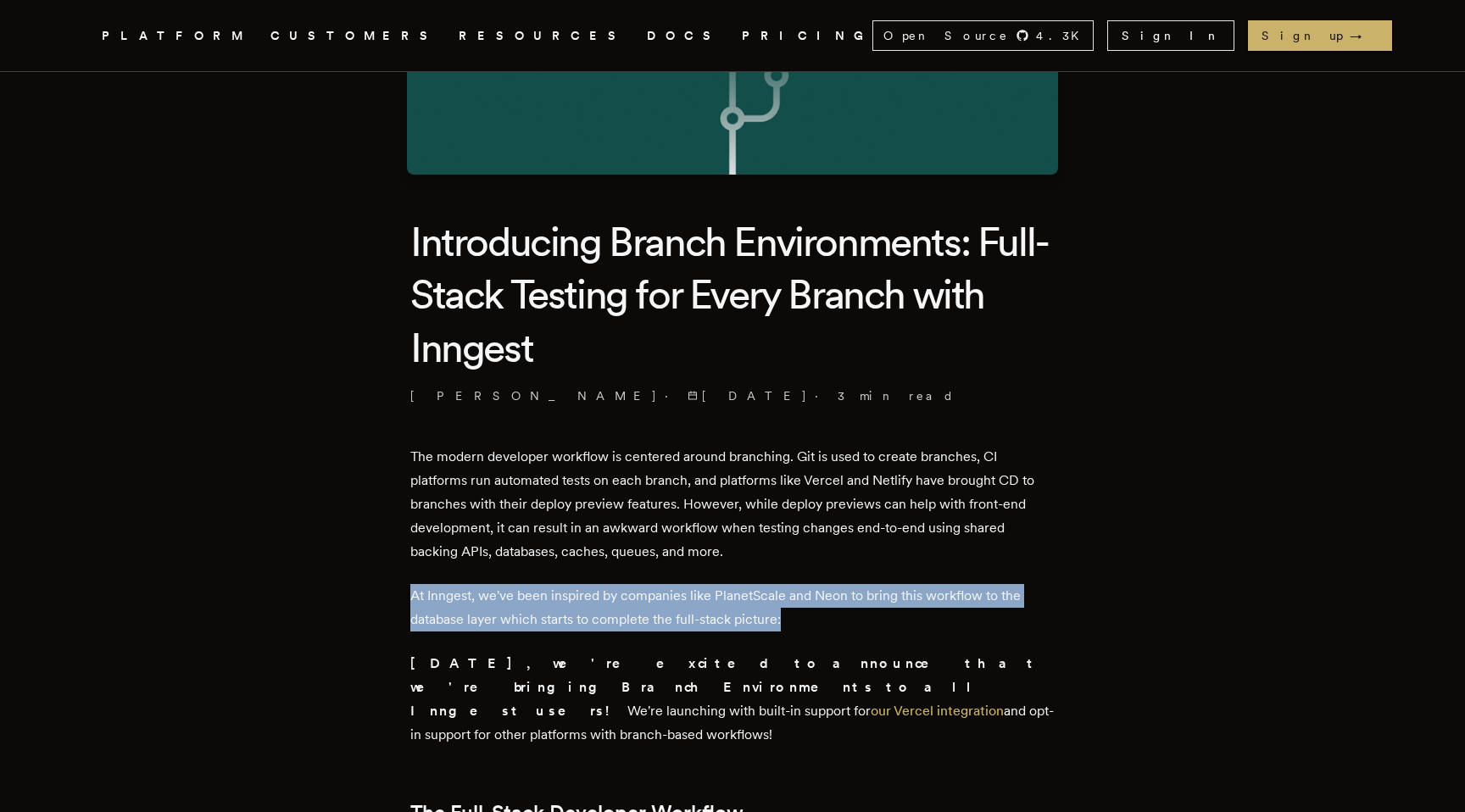
click at [652, 616] on p "At Inngest, we've been inspired by companies like PlanetScale and Neon to bring…" at bounding box center [733, 607] width 645 height 47
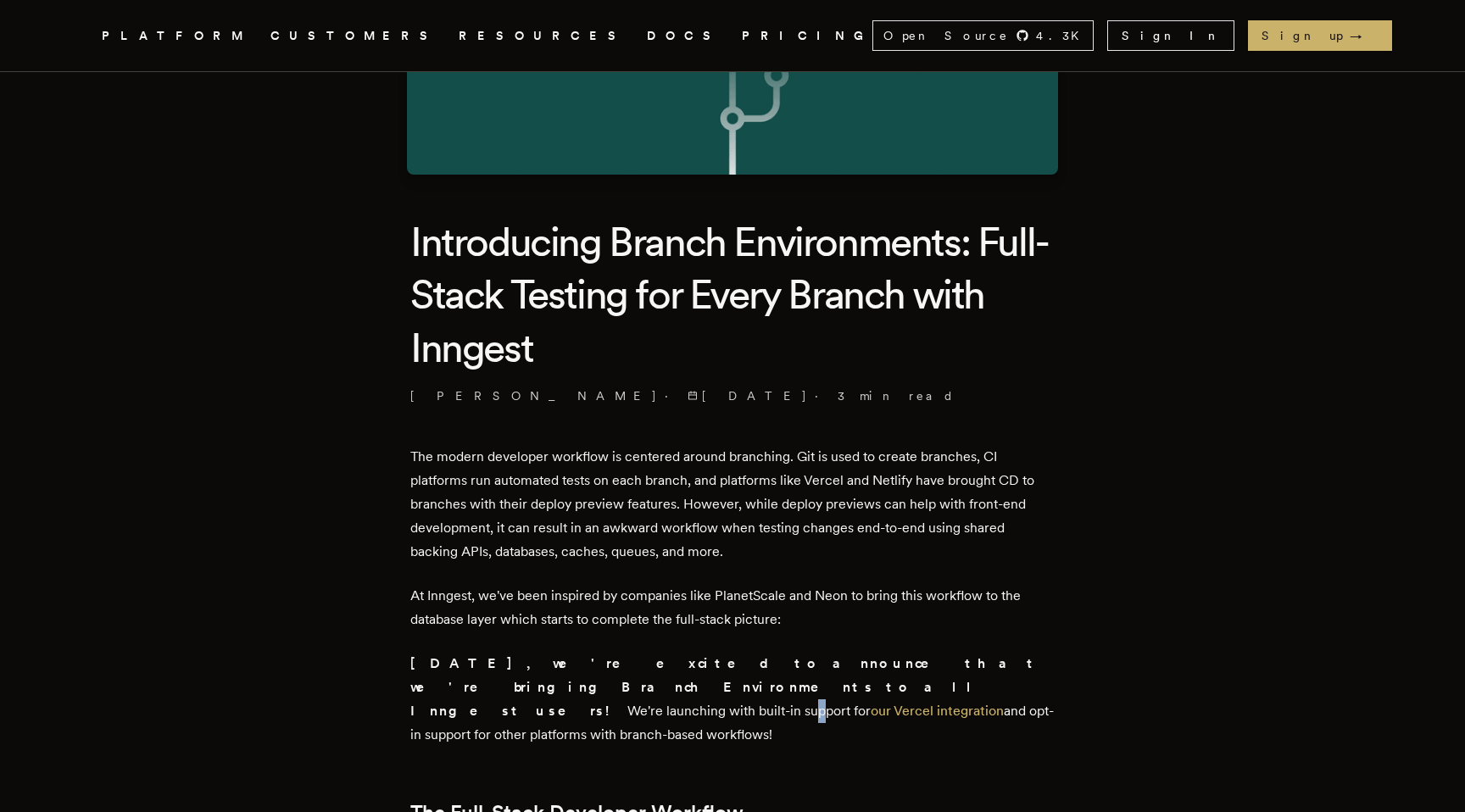
click at [563, 689] on p "[DATE], we're excited to announce that we're bringing Branch Environments to al…" at bounding box center [733, 698] width 645 height 95
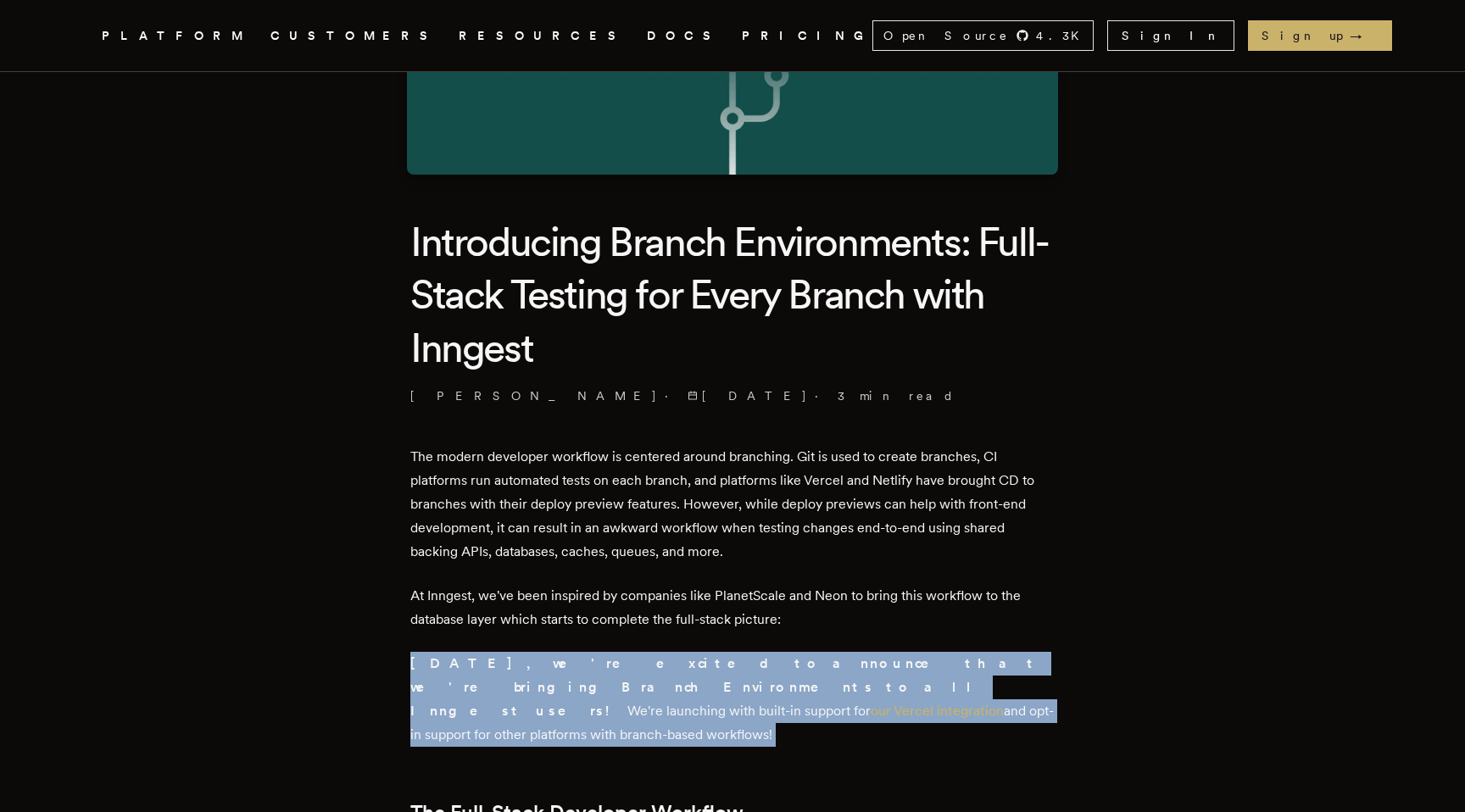
click at [563, 689] on p "[DATE], we're excited to announce that we're bringing Branch Environments to al…" at bounding box center [733, 698] width 645 height 95
click at [576, 698] on p "[DATE], we're excited to announce that we're bringing Branch Environments to al…" at bounding box center [733, 698] width 645 height 95
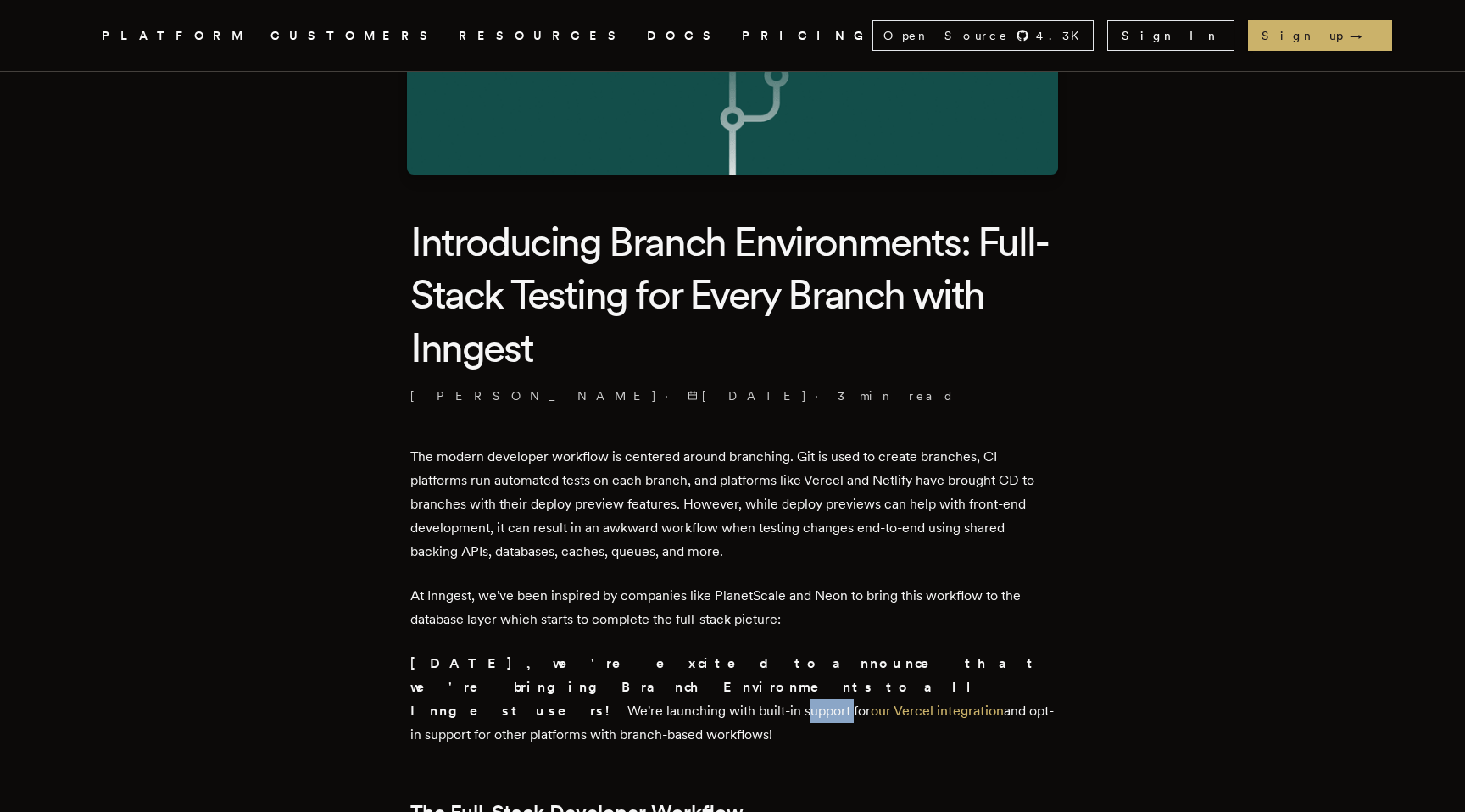
click at [576, 698] on p "[DATE], we're excited to announce that we're bringing Branch Environments to al…" at bounding box center [733, 698] width 645 height 95
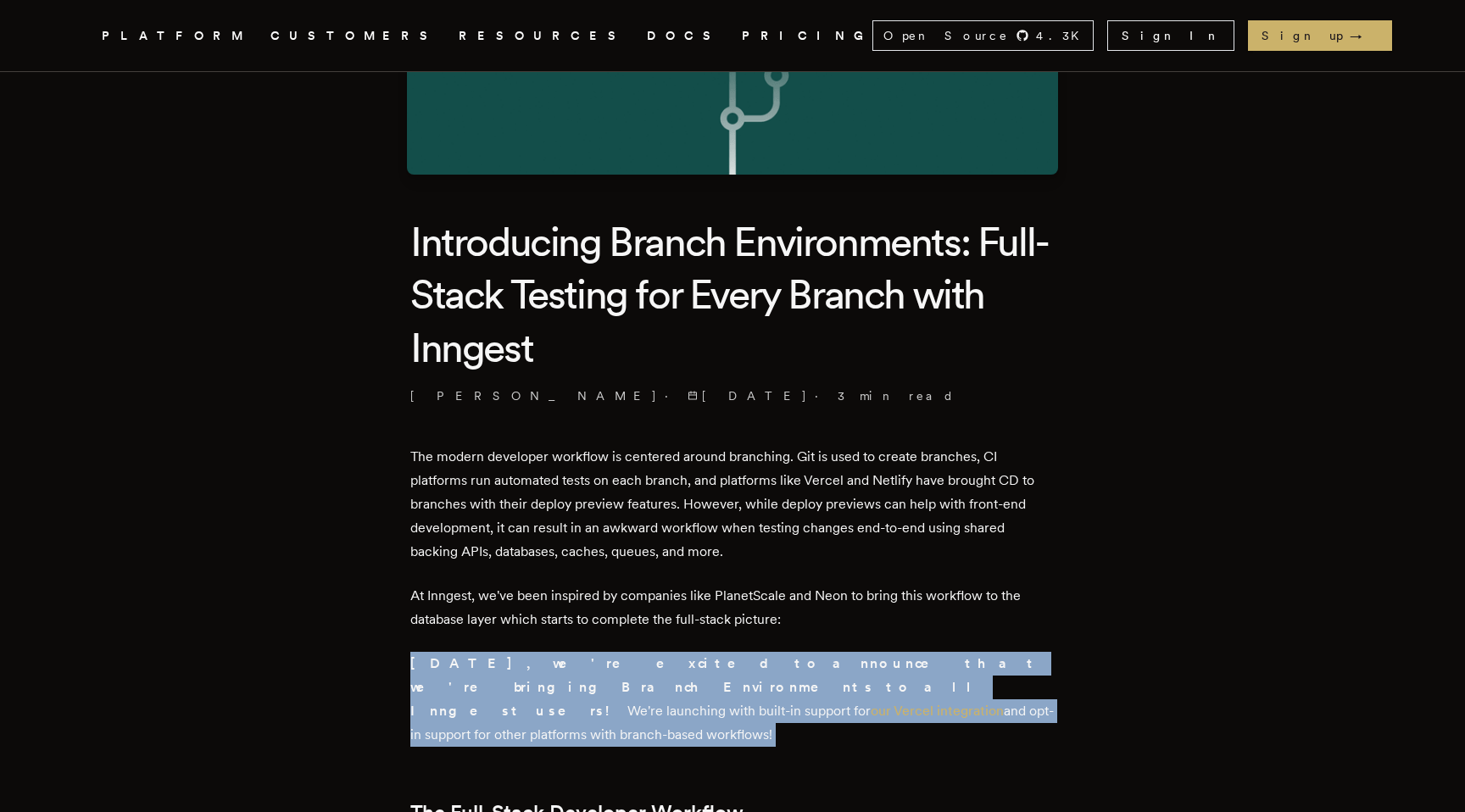
click at [576, 698] on p "[DATE], we're excited to announce that we're bringing Branch Environments to al…" at bounding box center [733, 698] width 645 height 95
click at [933, 655] on strong "[DATE], we're excited to announce that we're bringing Branch Environments to al…" at bounding box center [725, 687] width 629 height 64
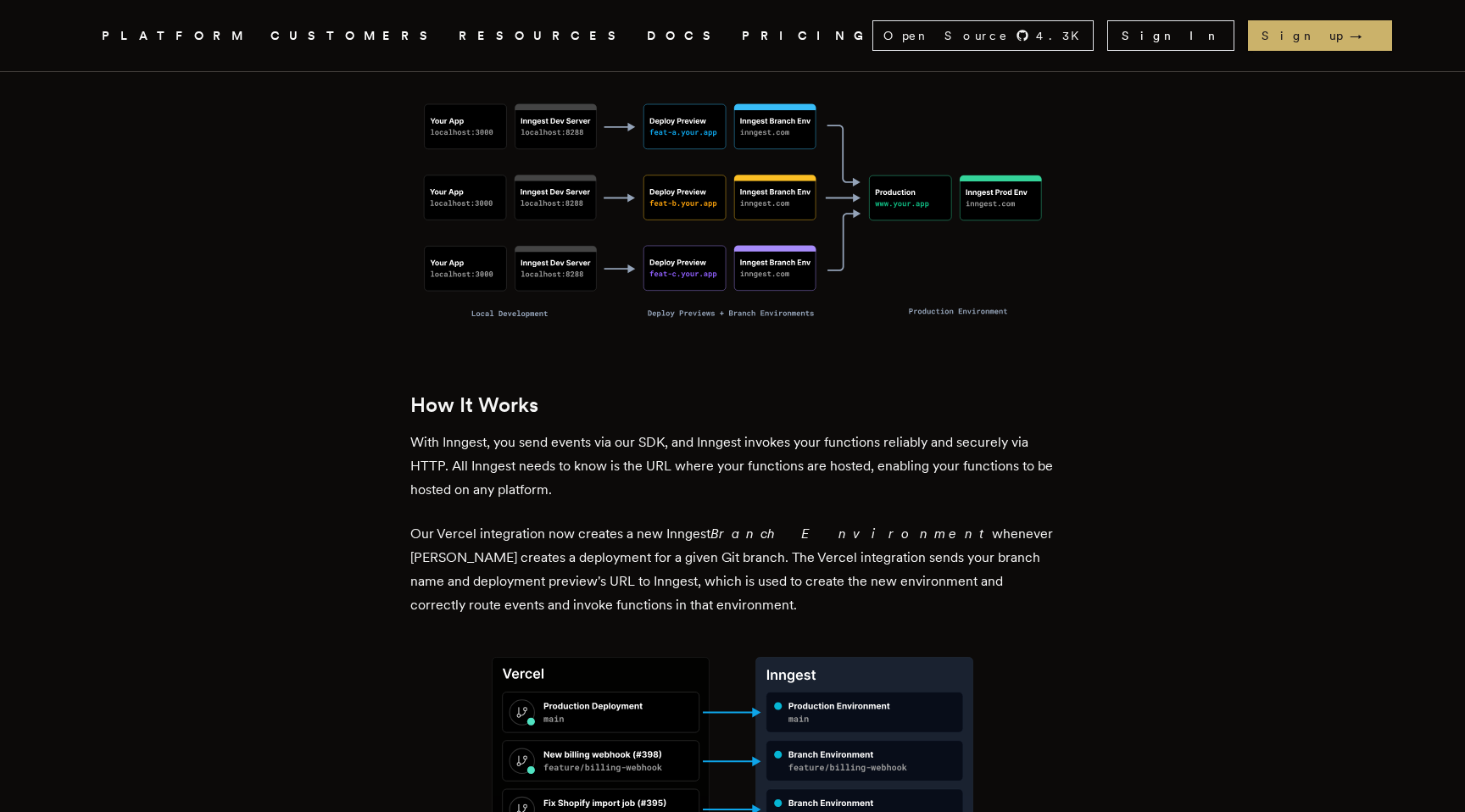
scroll to position [1360, 0]
click at [562, 447] on p "With Inngest, you send events via our SDK, and Inngest invokes your functions r…" at bounding box center [733, 464] width 645 height 72
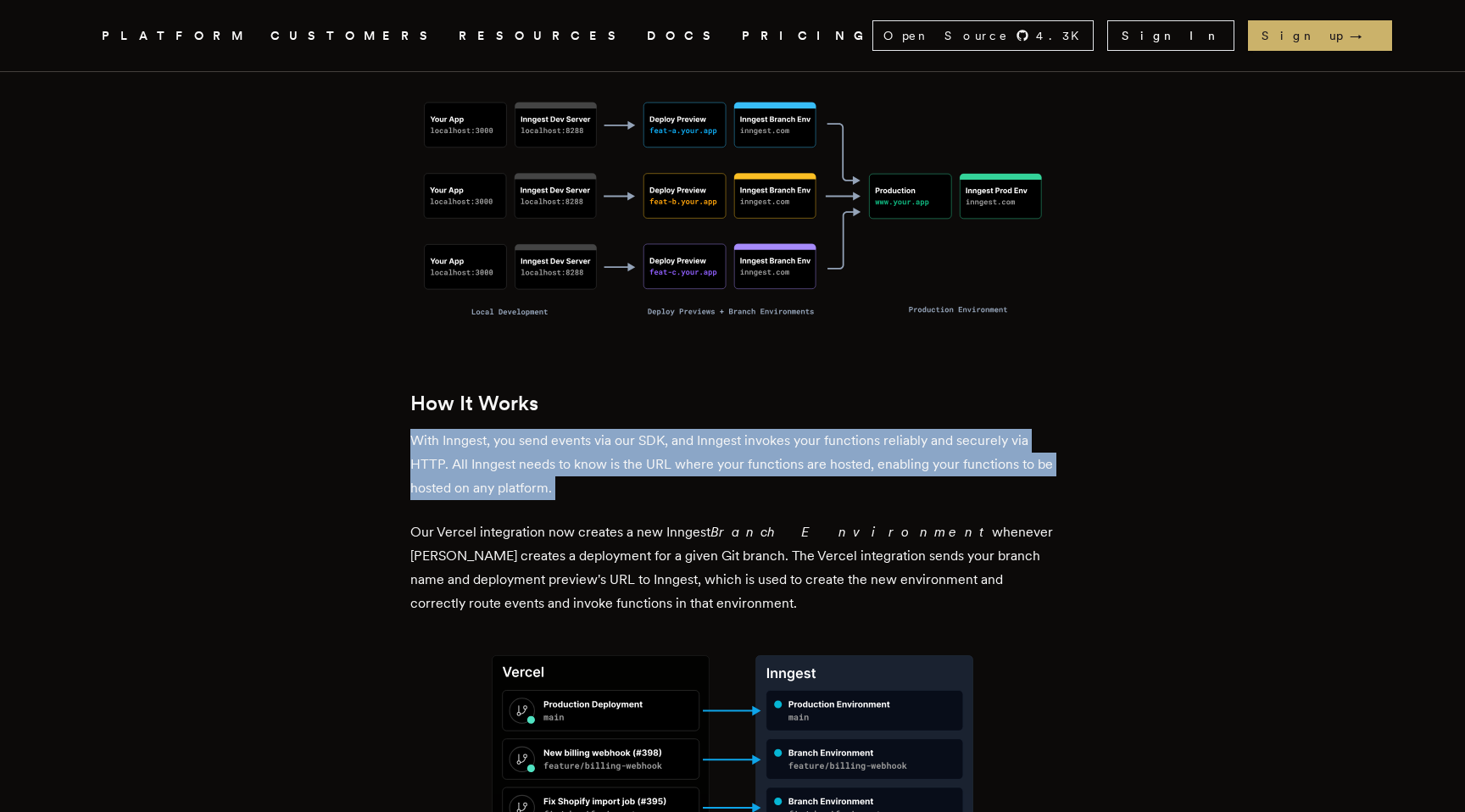
click at [562, 447] on p "With Inngest, you send events via our SDK, and Inngest invokes your functions r…" at bounding box center [733, 464] width 645 height 72
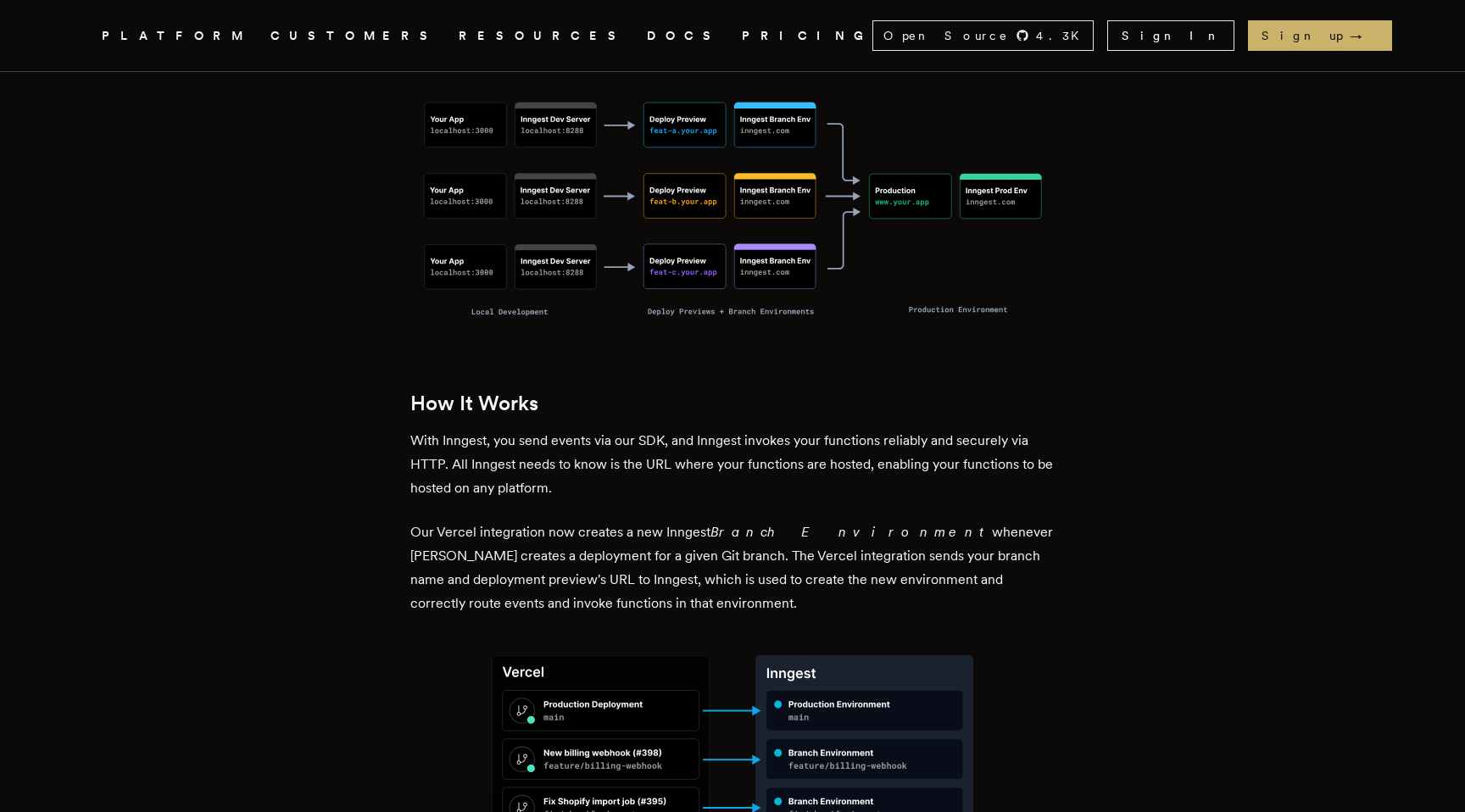
click at [557, 556] on p "Our Vercel integration now creates a new Inngest Branch Environment whenever Ve…" at bounding box center [733, 567] width 645 height 95
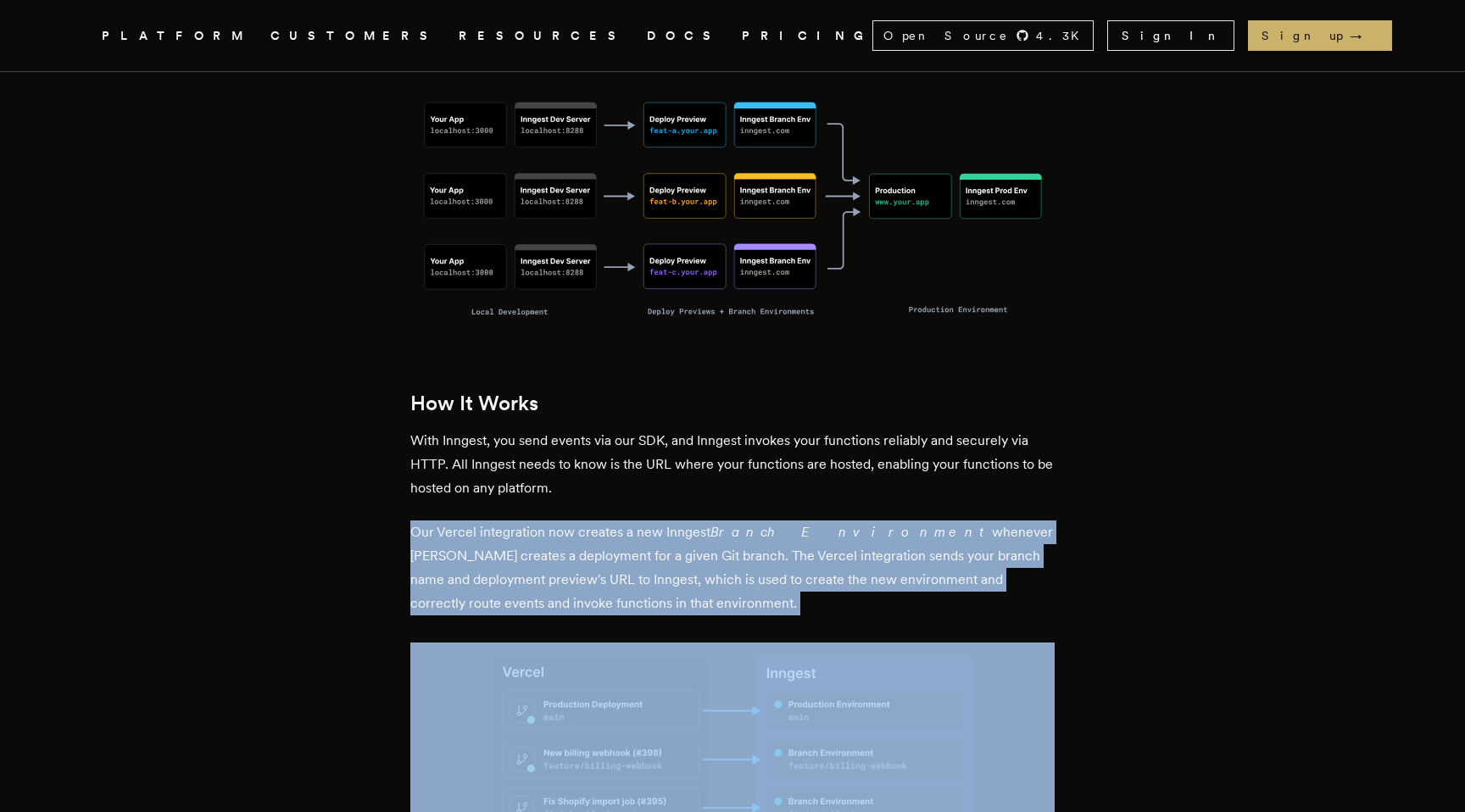
click at [557, 556] on p "Our Vercel integration now creates a new Inngest Branch Environment whenever Ve…" at bounding box center [733, 567] width 645 height 95
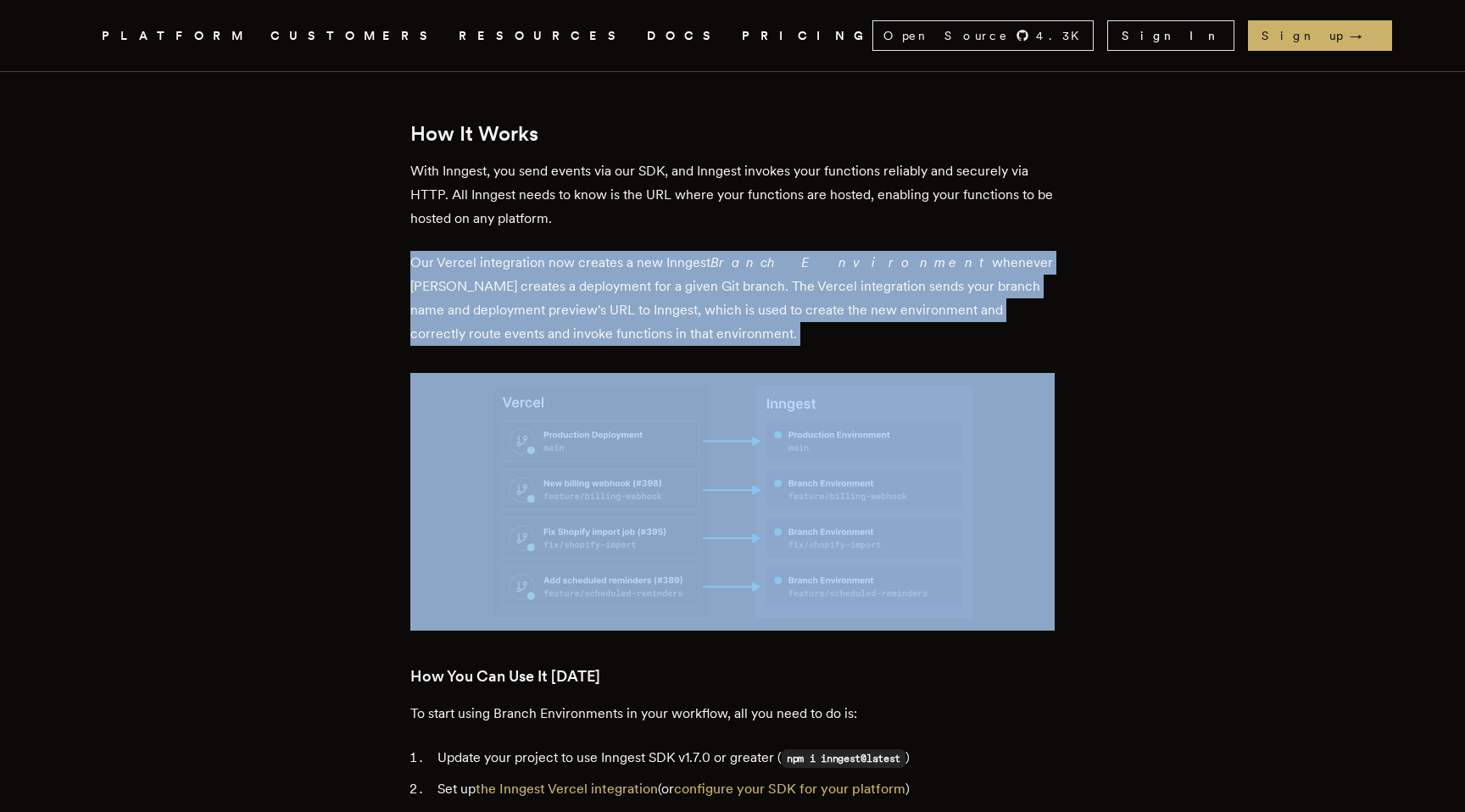
scroll to position [1630, 0]
click at [588, 253] on p "Our Vercel integration now creates a new Inngest Branch Environment whenever Ve…" at bounding box center [733, 297] width 645 height 95
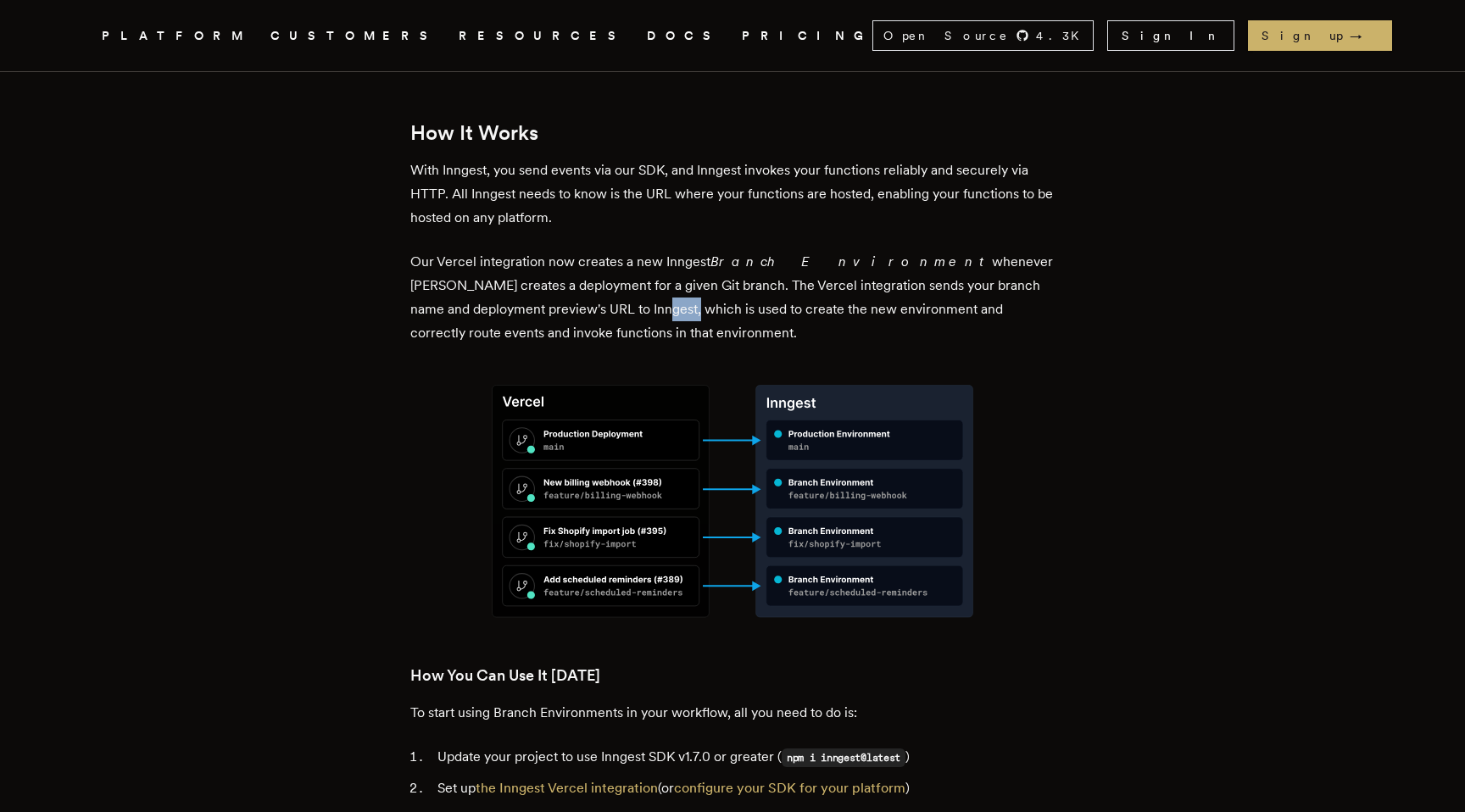
click at [588, 253] on p "Our Vercel integration now creates a new Inngest Branch Environment whenever Ve…" at bounding box center [733, 297] width 645 height 95
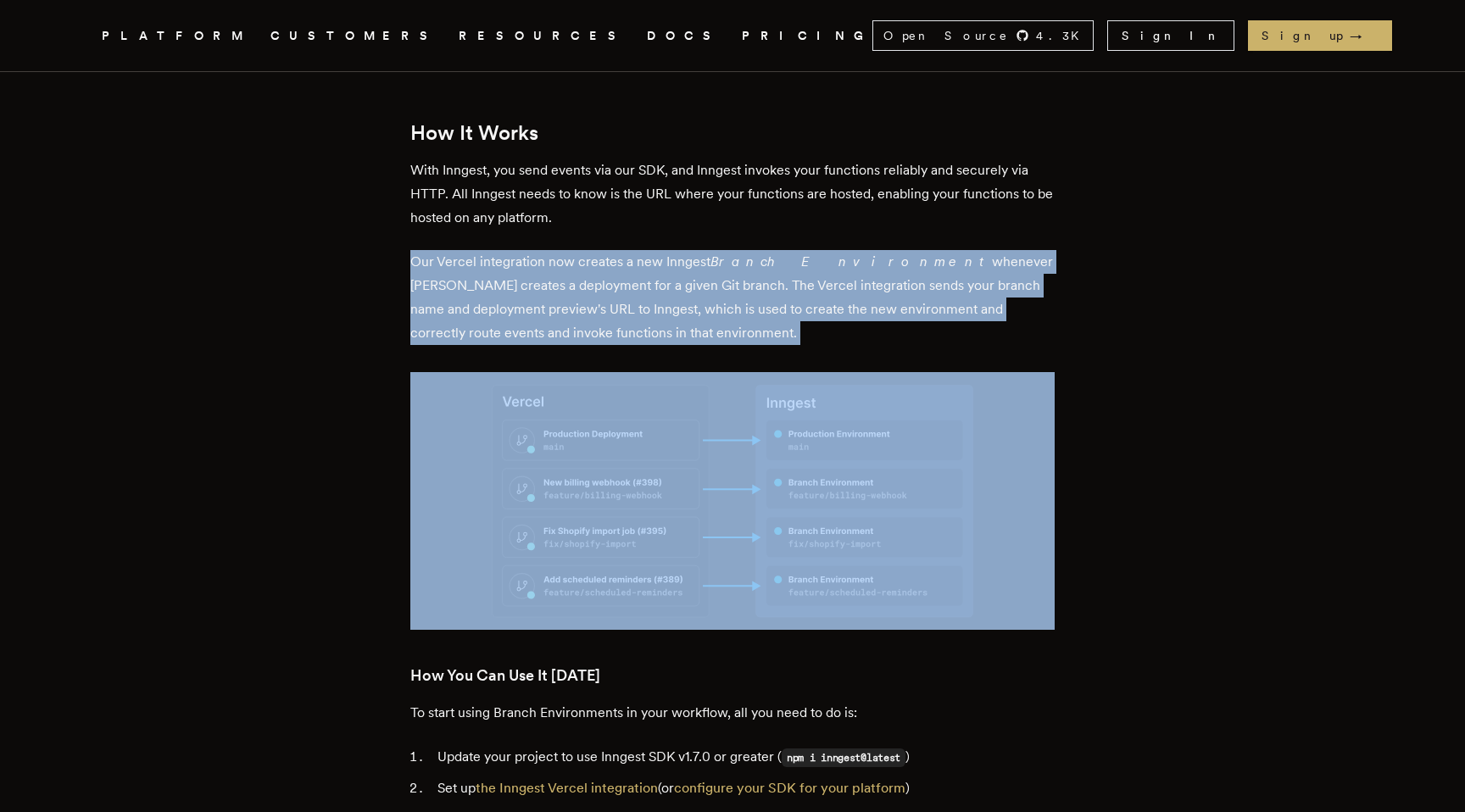
click at [588, 253] on p "Our Vercel integration now creates a new Inngest Branch Environment whenever Ve…" at bounding box center [733, 297] width 645 height 95
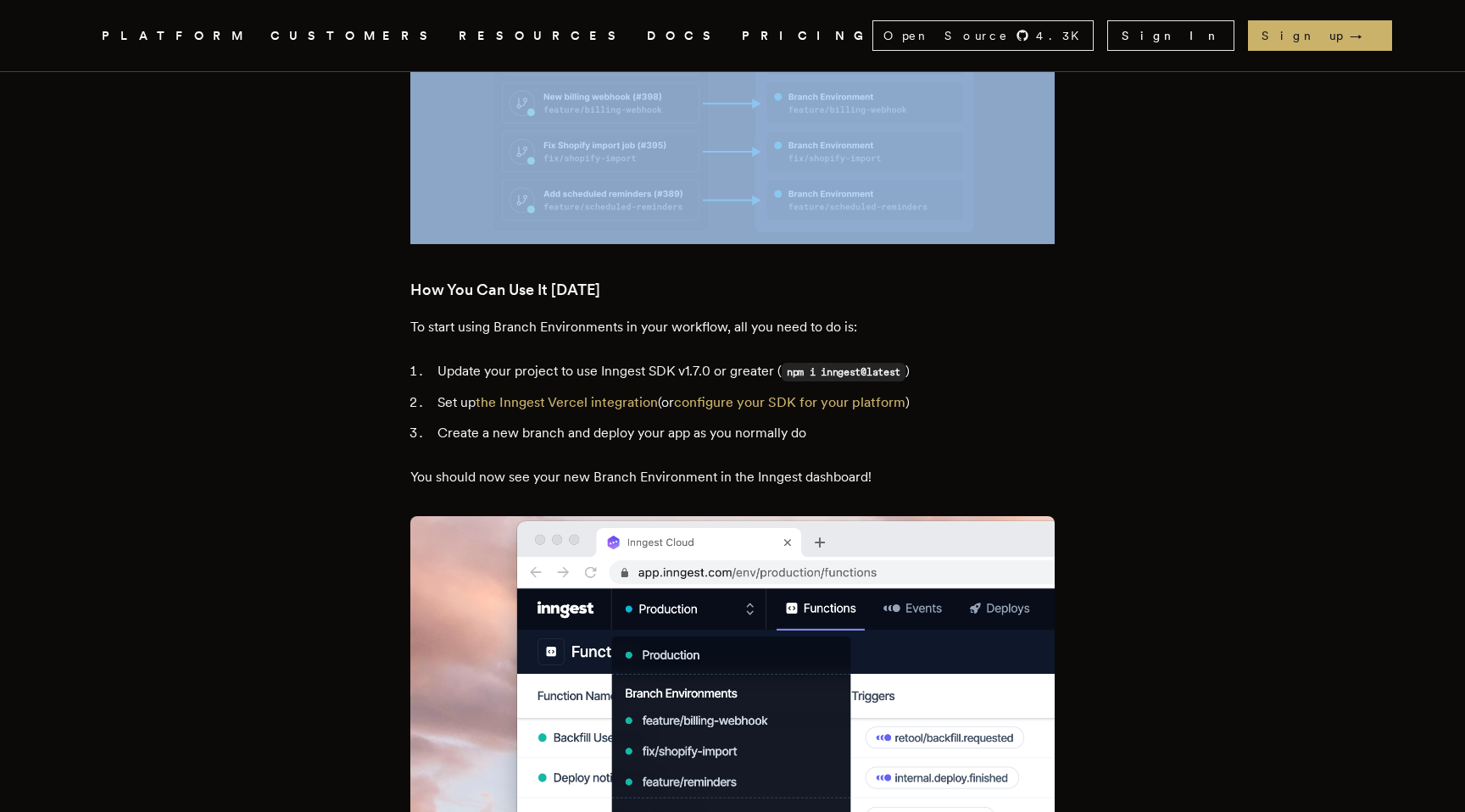
scroll to position [2016, 0]
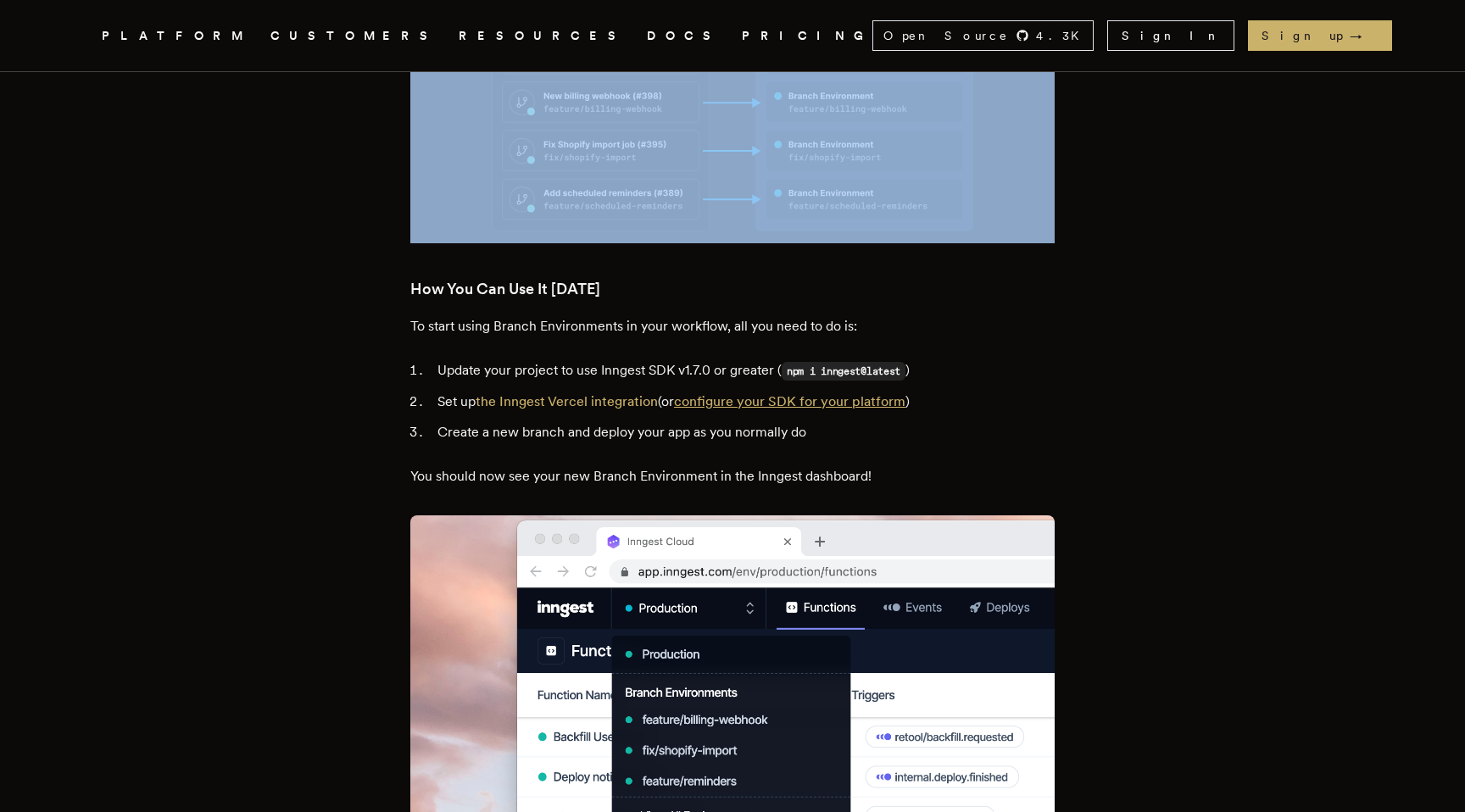
click at [784, 393] on link "configure your SDK for your platform" at bounding box center [790, 401] width 231 height 16
